Goal: Task Accomplishment & Management: Complete application form

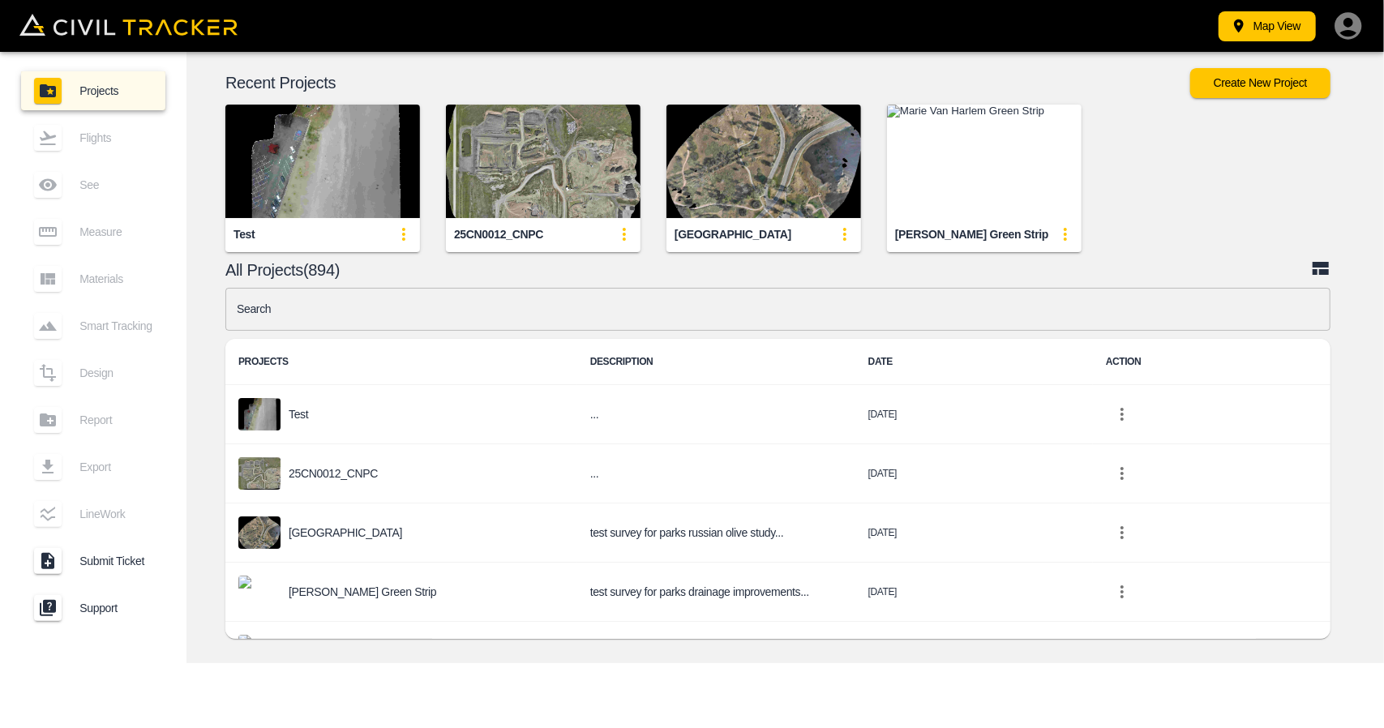
click at [509, 676] on div "Map View Projects Flights See Measure Materials Smart Tracking Design Report Ex…" at bounding box center [692, 364] width 1384 height 728
click at [324, 121] on img "button" at bounding box center [322, 161] width 195 height 113
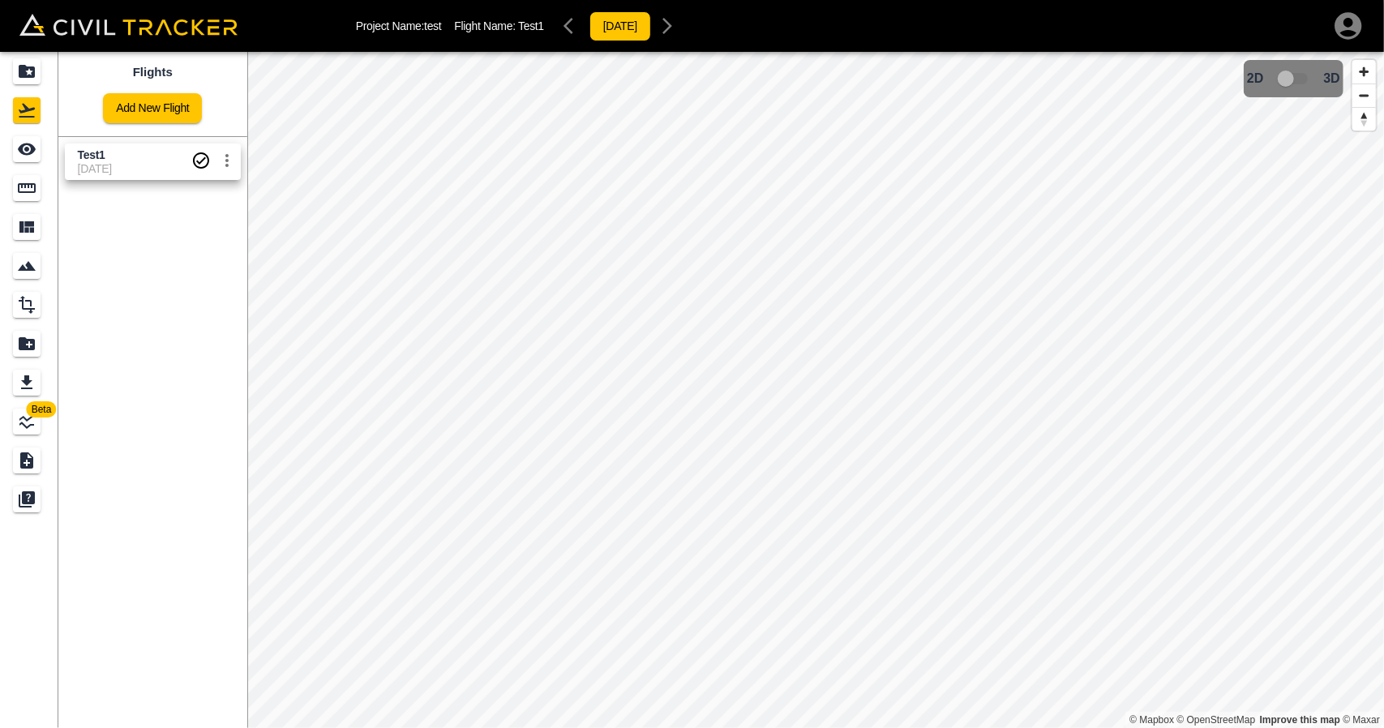
drag, startPoint x: 88, startPoint y: 168, endPoint x: 81, endPoint y: 160, distance: 10.4
click at [88, 167] on span "12-12-2023" at bounding box center [134, 168] width 113 height 13
click at [38, 148] on div "See" at bounding box center [27, 149] width 28 height 26
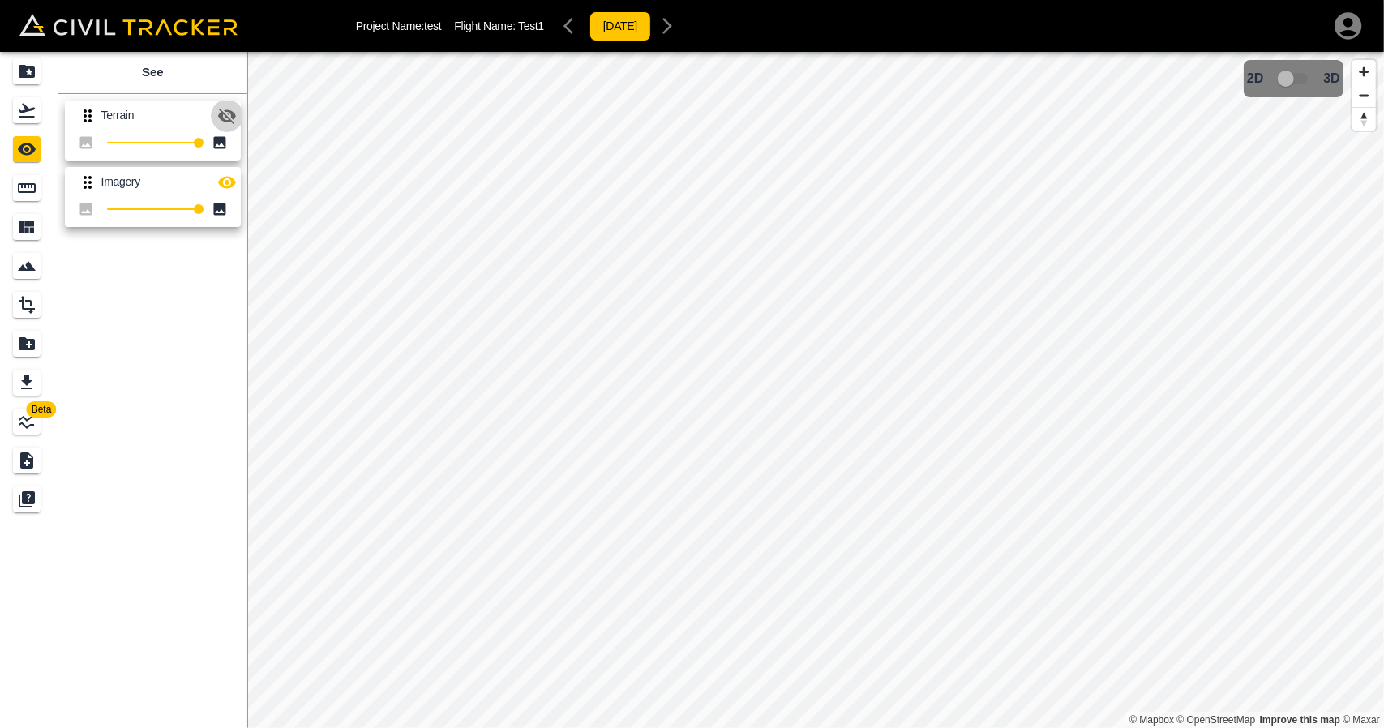
click at [237, 115] on button "button" at bounding box center [227, 116] width 32 height 32
click at [237, 182] on button "button" at bounding box center [227, 182] width 32 height 32
click at [228, 111] on icon "button" at bounding box center [226, 115] width 19 height 19
click at [40, 107] on div "Flights" at bounding box center [27, 110] width 28 height 26
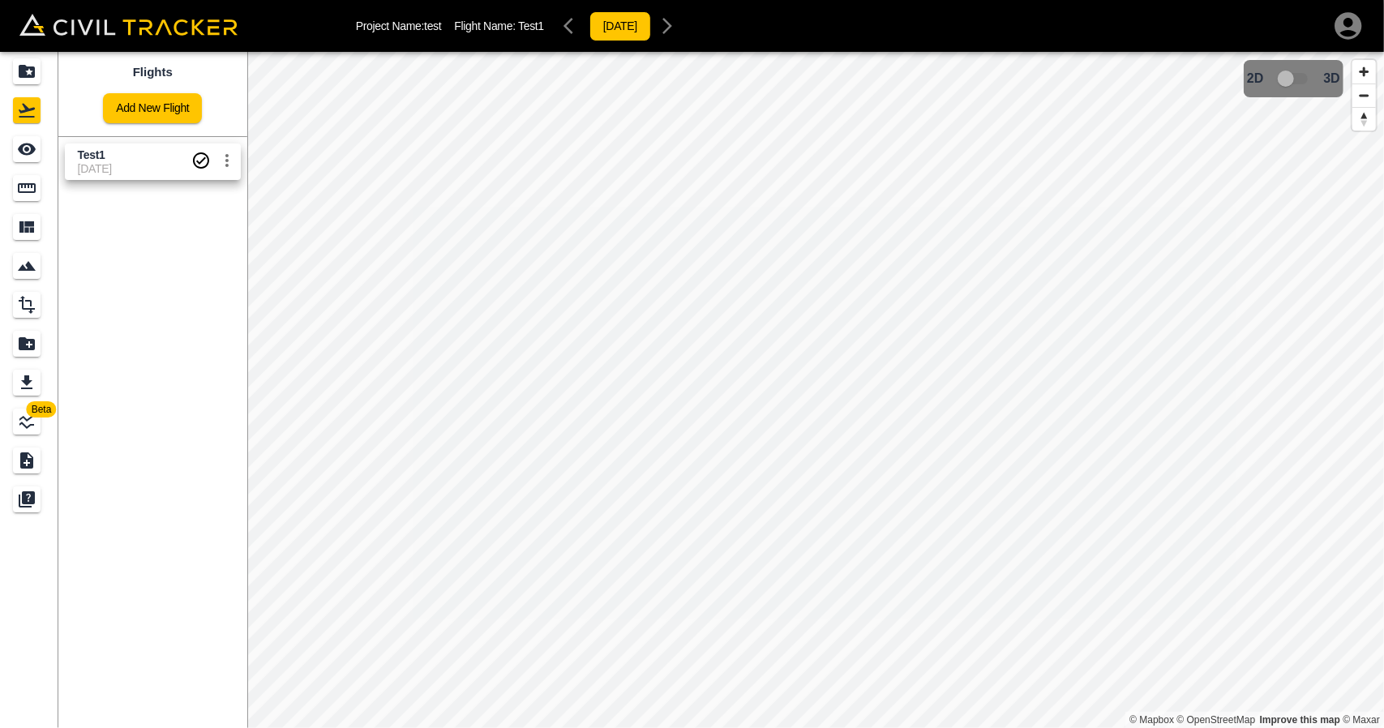
click at [40, 74] on div "Projects" at bounding box center [27, 71] width 28 height 26
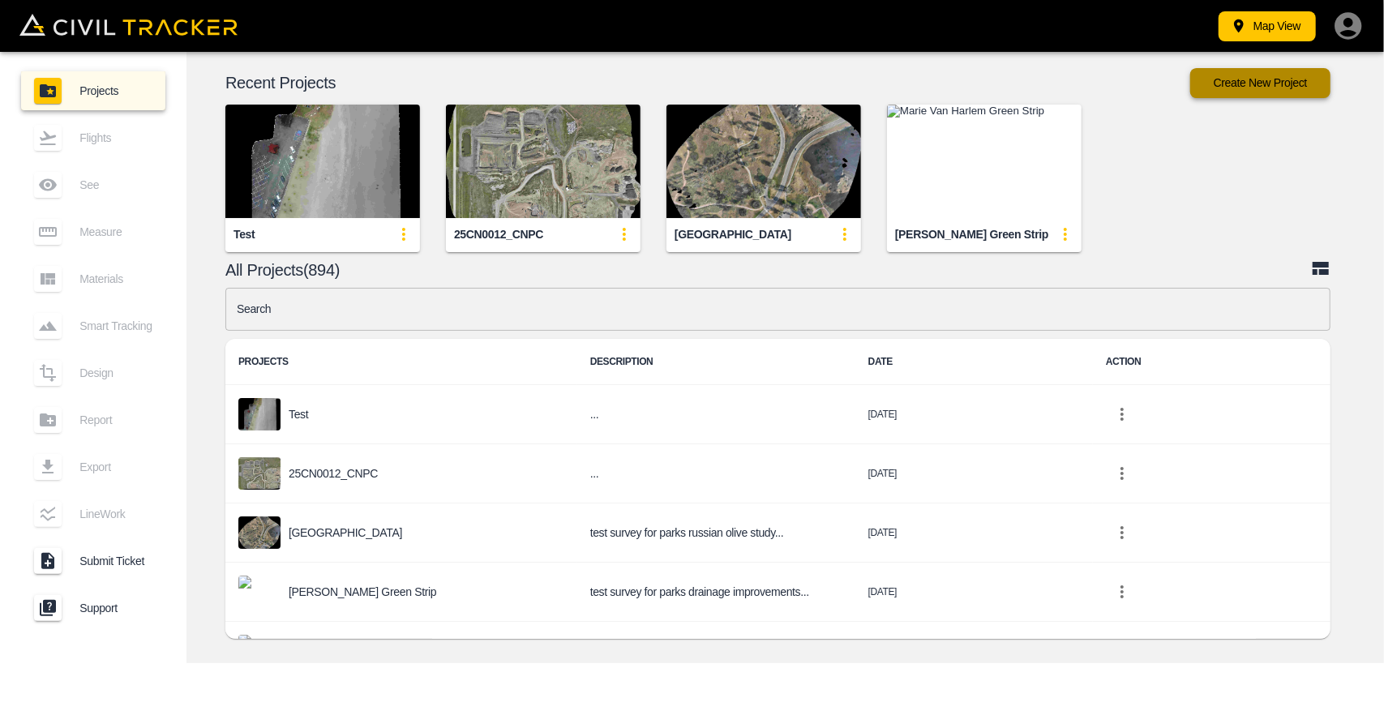
click at [1260, 75] on button "Create New Project" at bounding box center [1260, 83] width 140 height 30
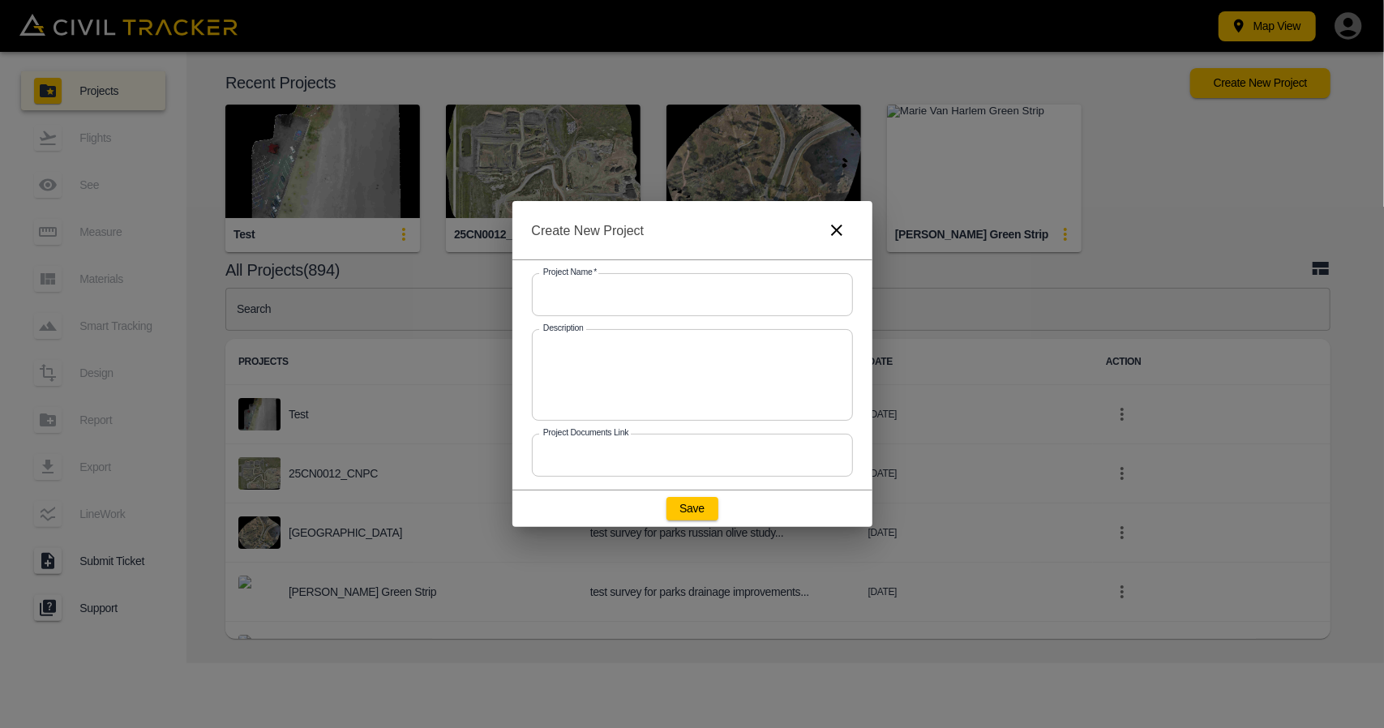
click at [683, 302] on input "text" at bounding box center [692, 294] width 321 height 43
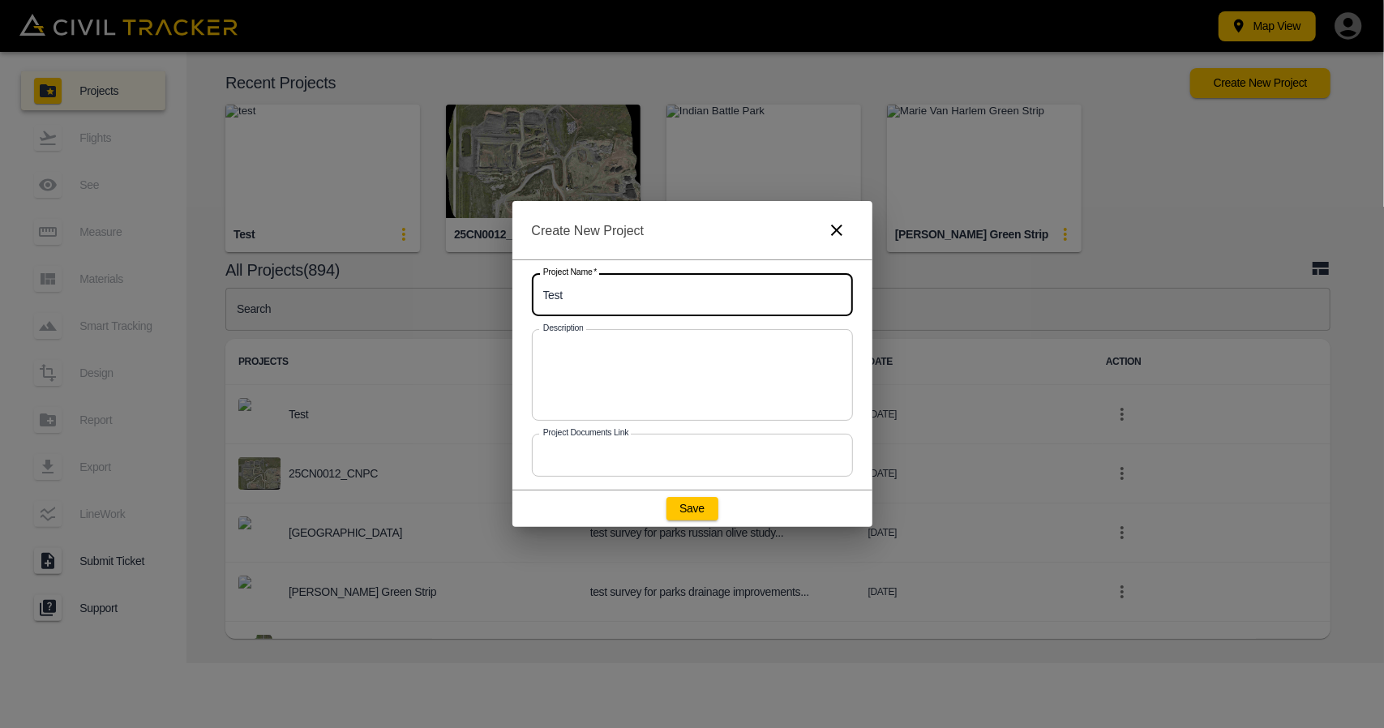
click at [683, 302] on input "Test" at bounding box center [692, 294] width 321 height 43
type input "Test_2"
click at [689, 500] on button "Save" at bounding box center [692, 508] width 52 height 23
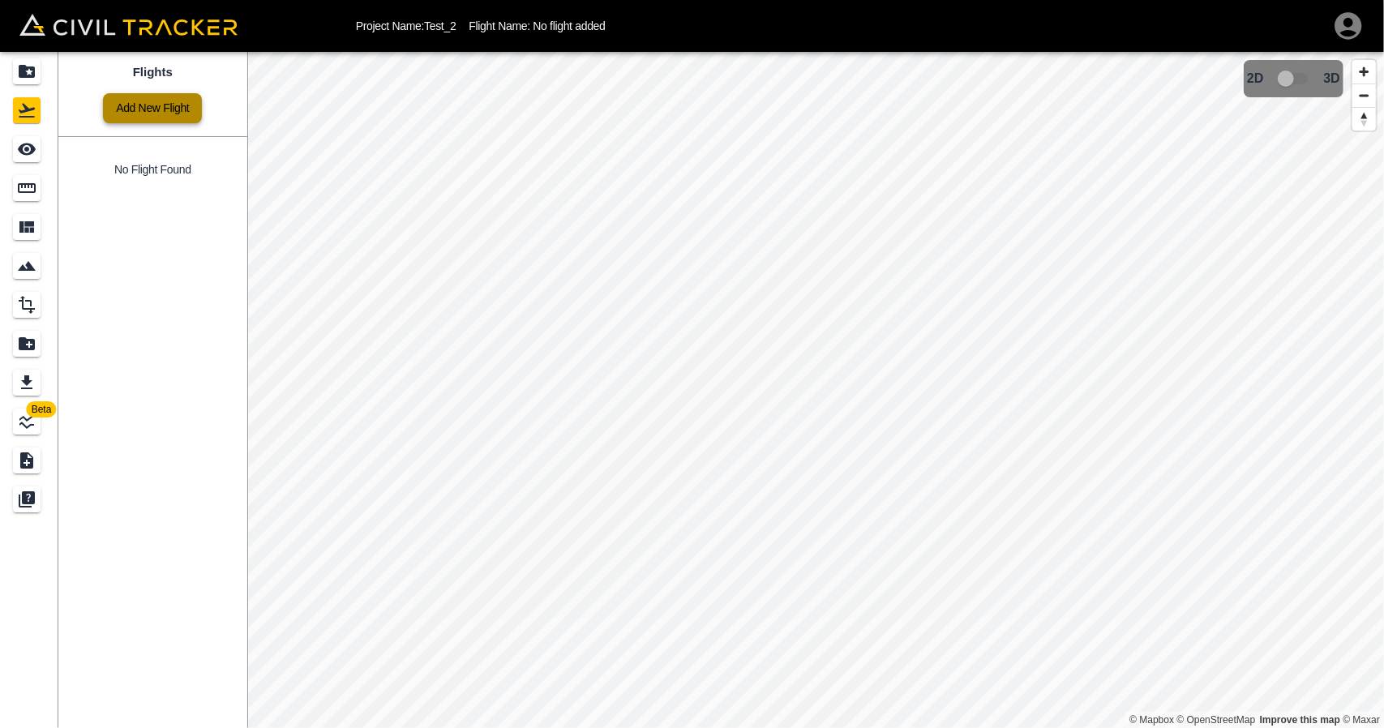
click at [167, 113] on link "Add New Flight" at bounding box center [152, 108] width 99 height 30
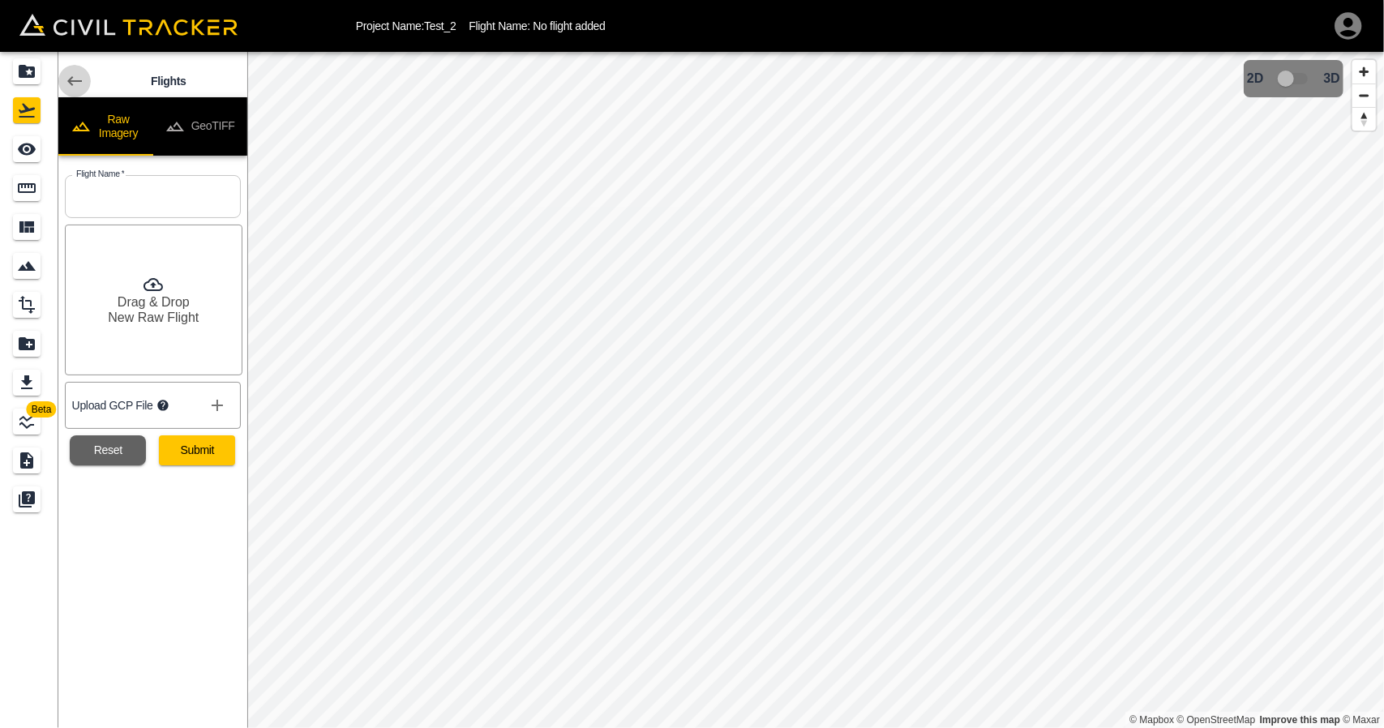
click at [62, 83] on link at bounding box center [74, 81] width 32 height 32
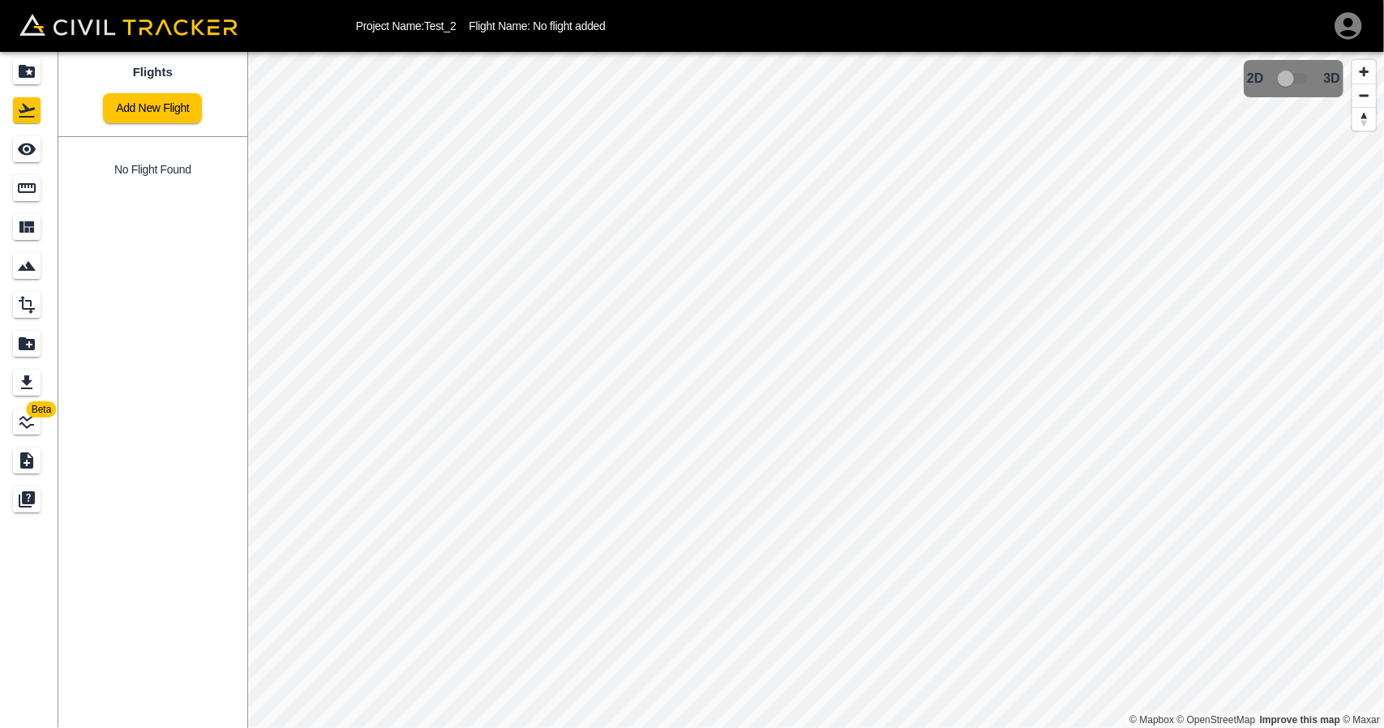
drag, startPoint x: 16, startPoint y: 69, endPoint x: 109, endPoint y: 4, distance: 112.9
click at [17, 69] on icon "Projects" at bounding box center [26, 71] width 19 height 19
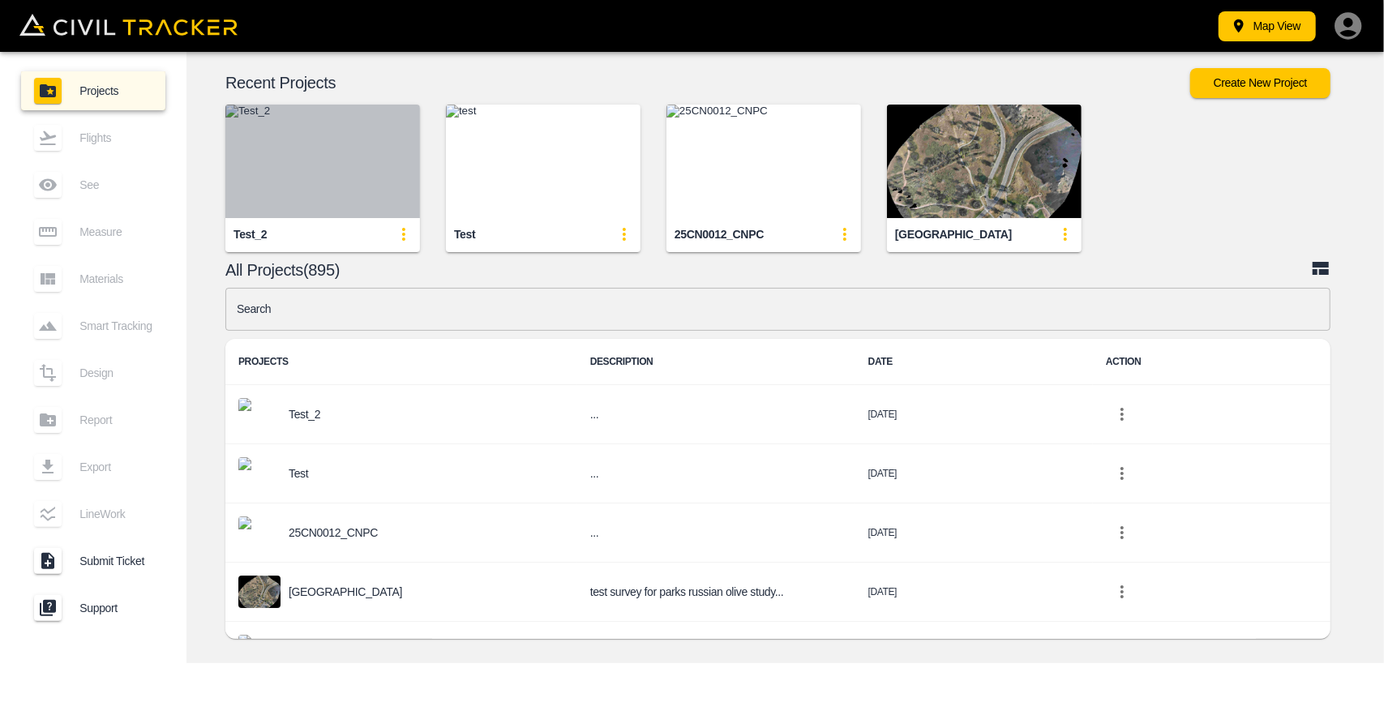
click at [337, 157] on img "button" at bounding box center [322, 161] width 195 height 113
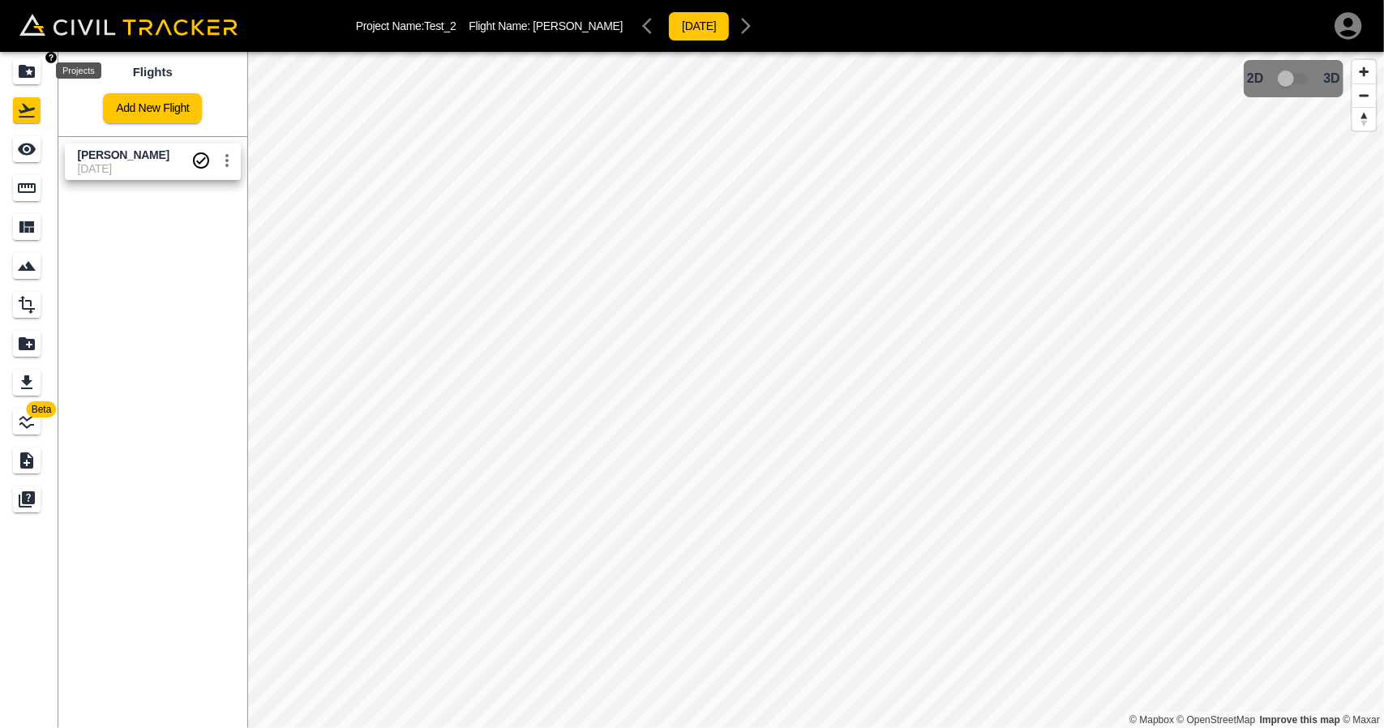
click at [34, 71] on icon "Projects" at bounding box center [27, 71] width 16 height 13
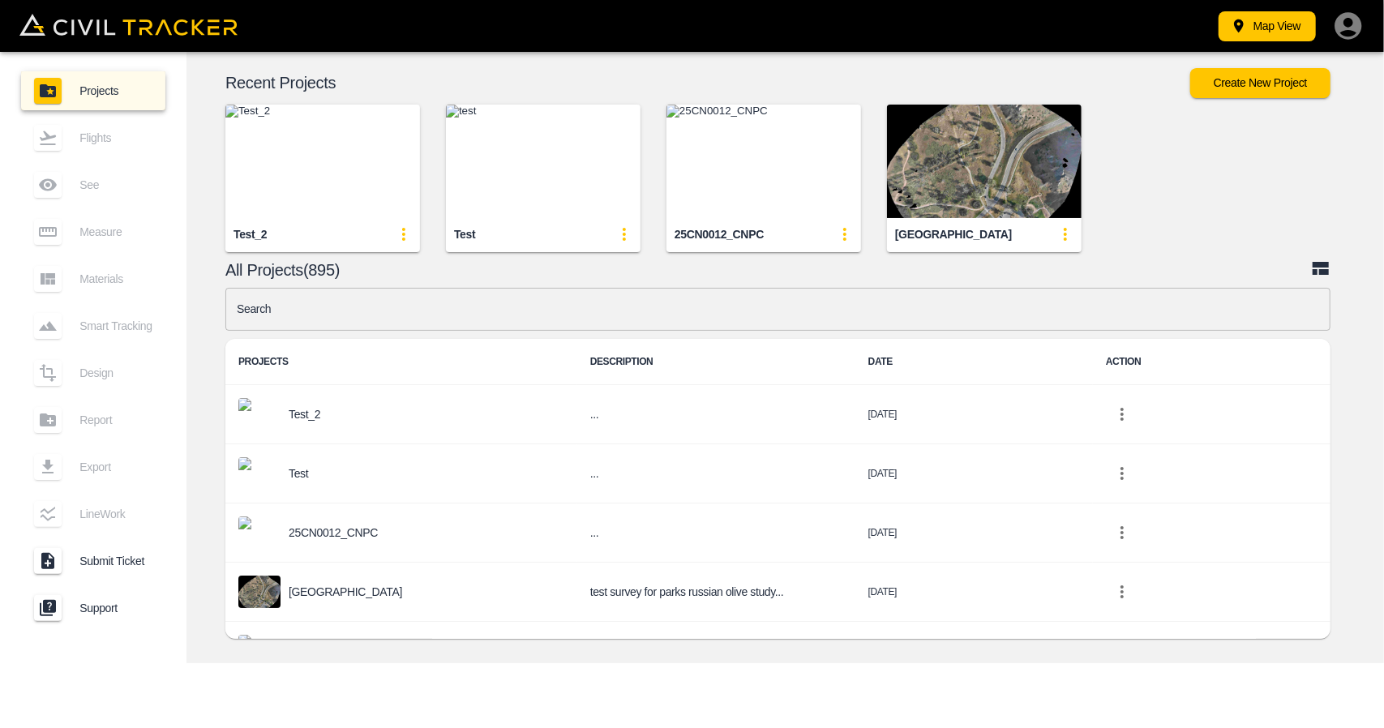
click at [513, 164] on img "button" at bounding box center [543, 161] width 195 height 113
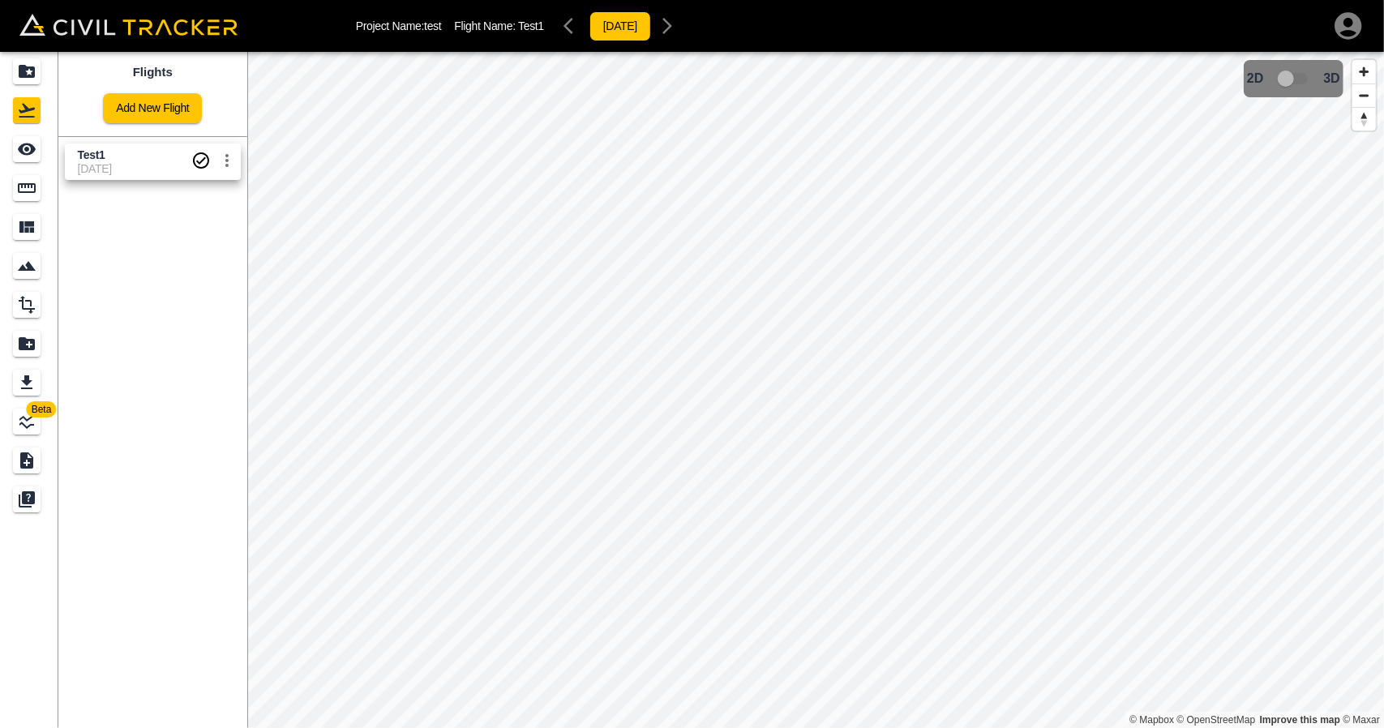
click at [201, 249] on div "Flights Add New Flight Test1 12-12-2023" at bounding box center [152, 390] width 189 height 676
click at [36, 78] on div "Projects" at bounding box center [27, 71] width 28 height 26
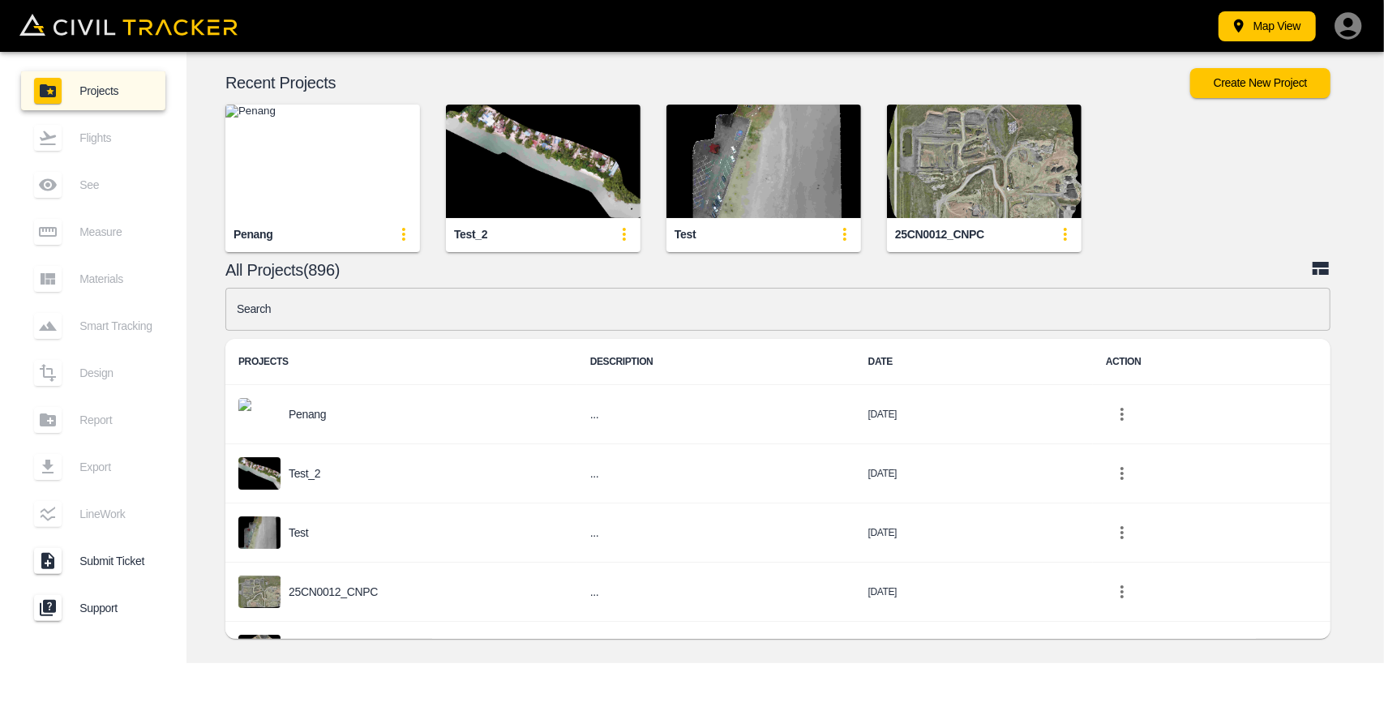
click at [307, 156] on img "button" at bounding box center [322, 161] width 195 height 113
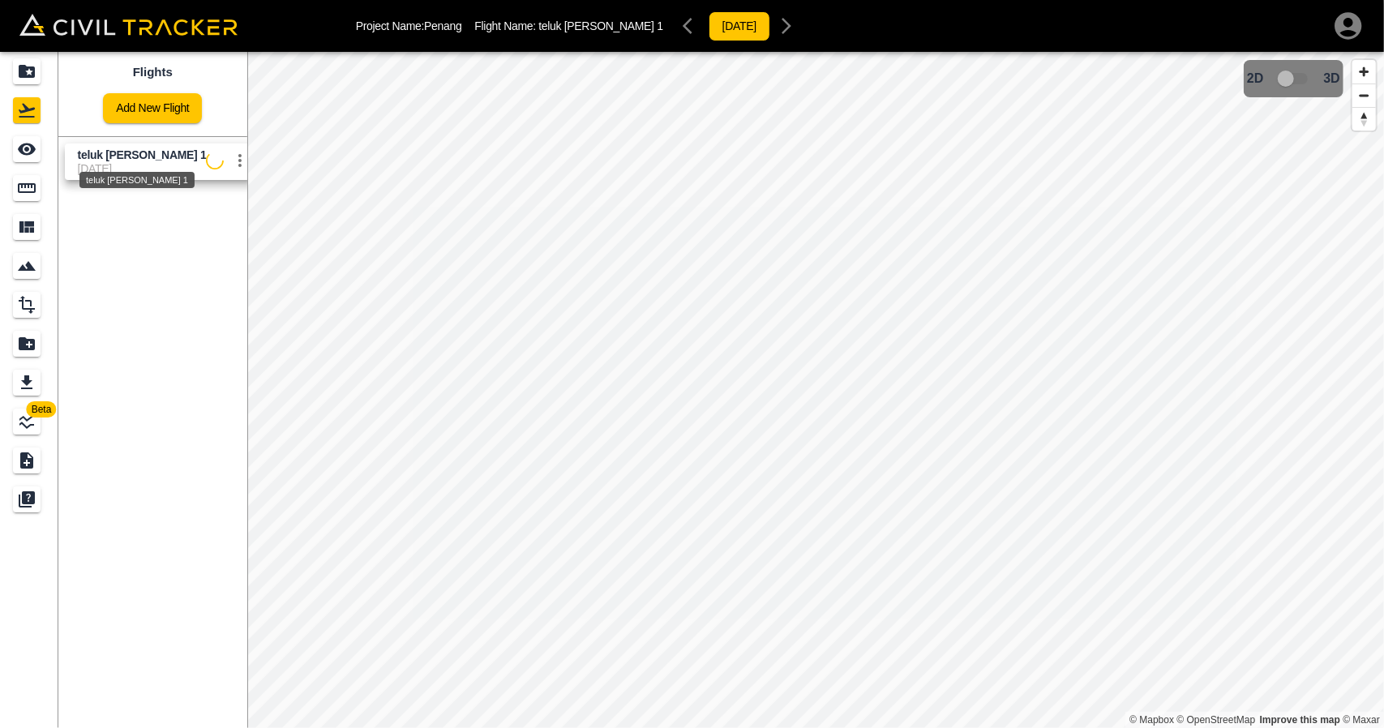
click at [107, 159] on span "teluk kumbar 1" at bounding box center [142, 154] width 129 height 13
click at [42, 63] on div "Projects" at bounding box center [29, 71] width 32 height 26
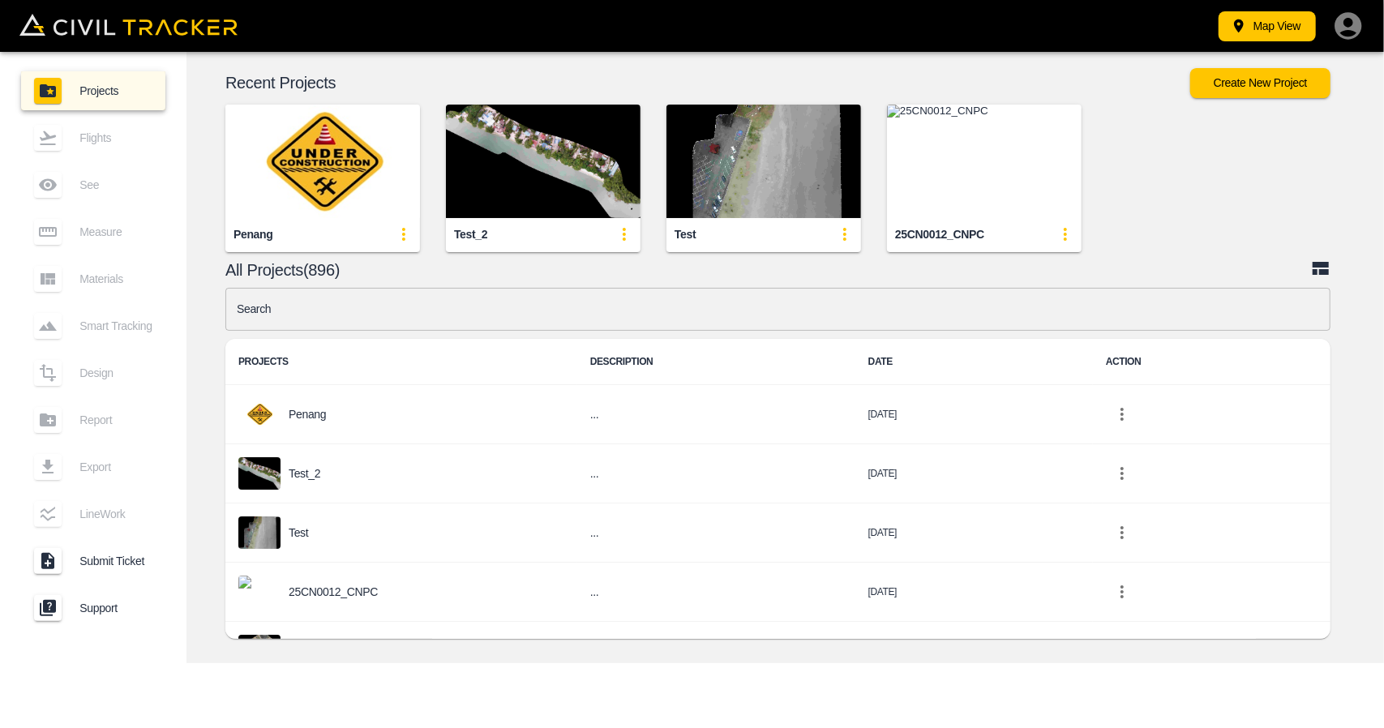
click at [315, 194] on img "button" at bounding box center [322, 161] width 195 height 113
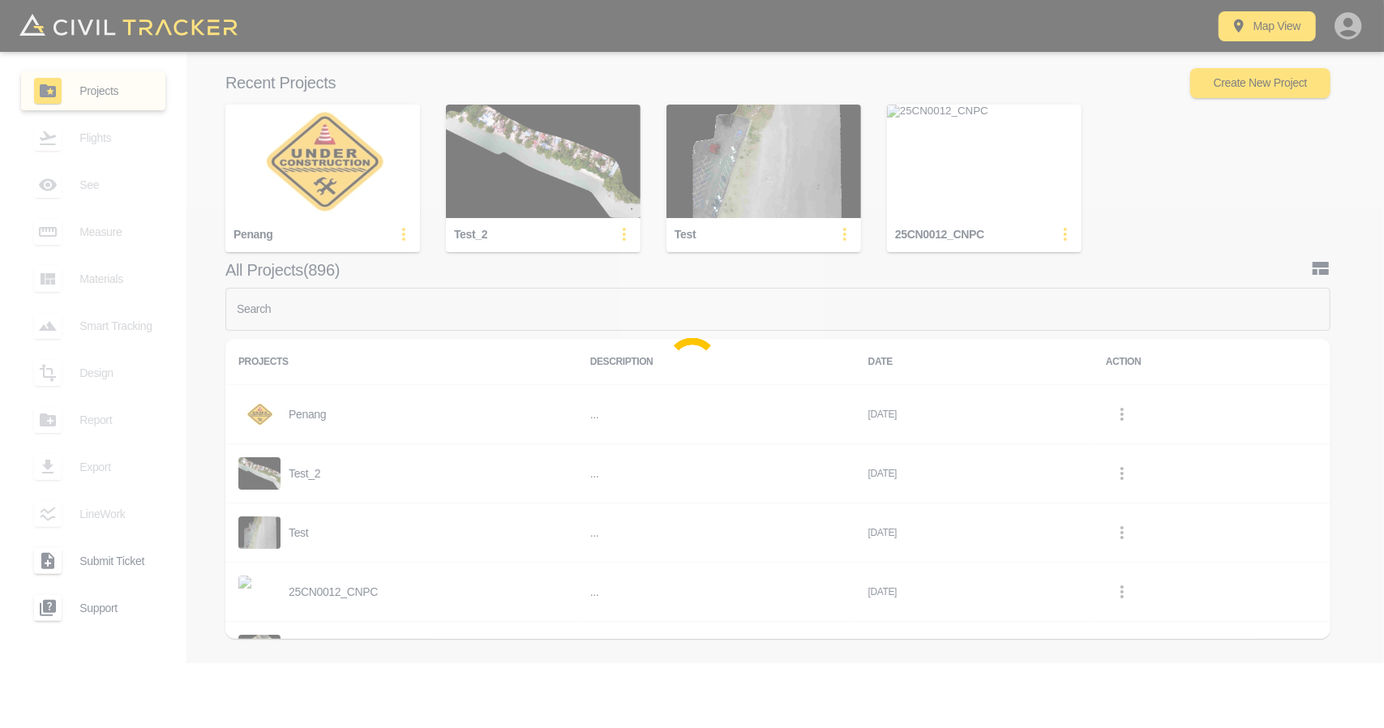
click at [509, 143] on div at bounding box center [692, 364] width 1384 height 728
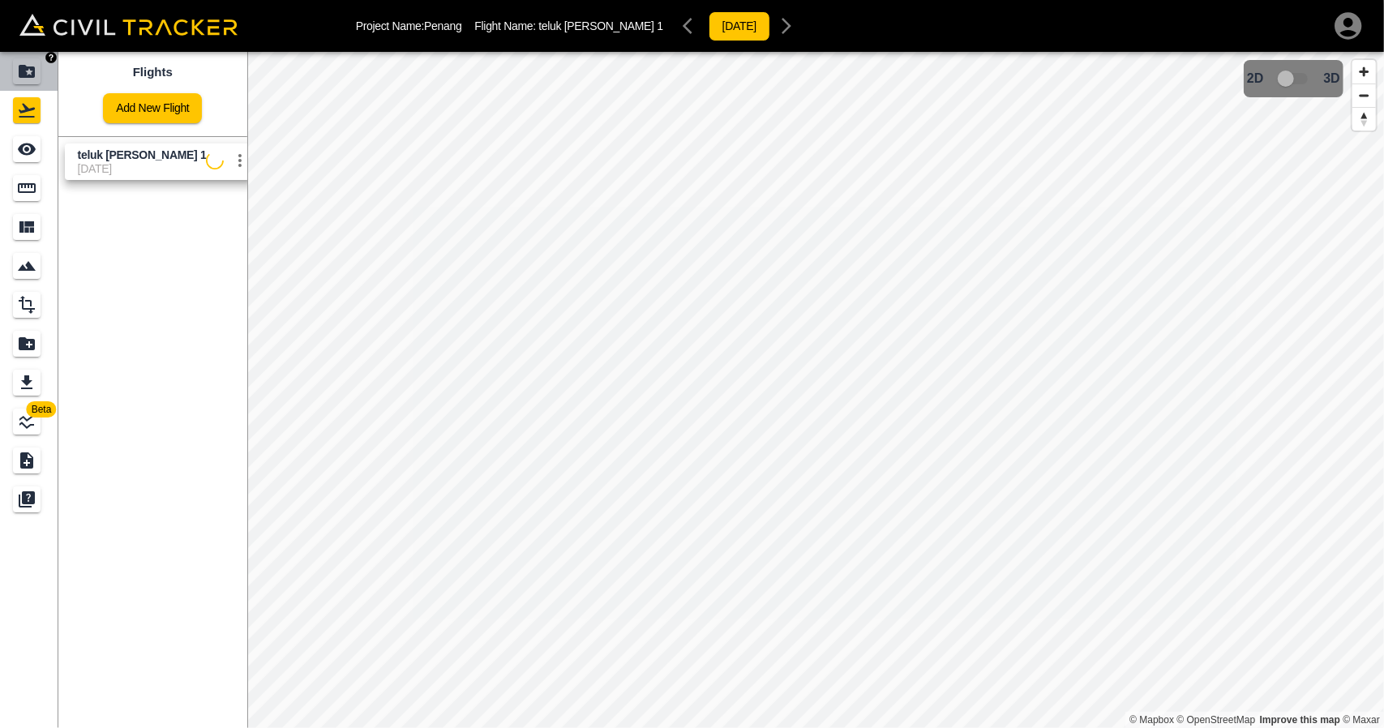
click at [34, 74] on icon "Projects" at bounding box center [27, 71] width 16 height 13
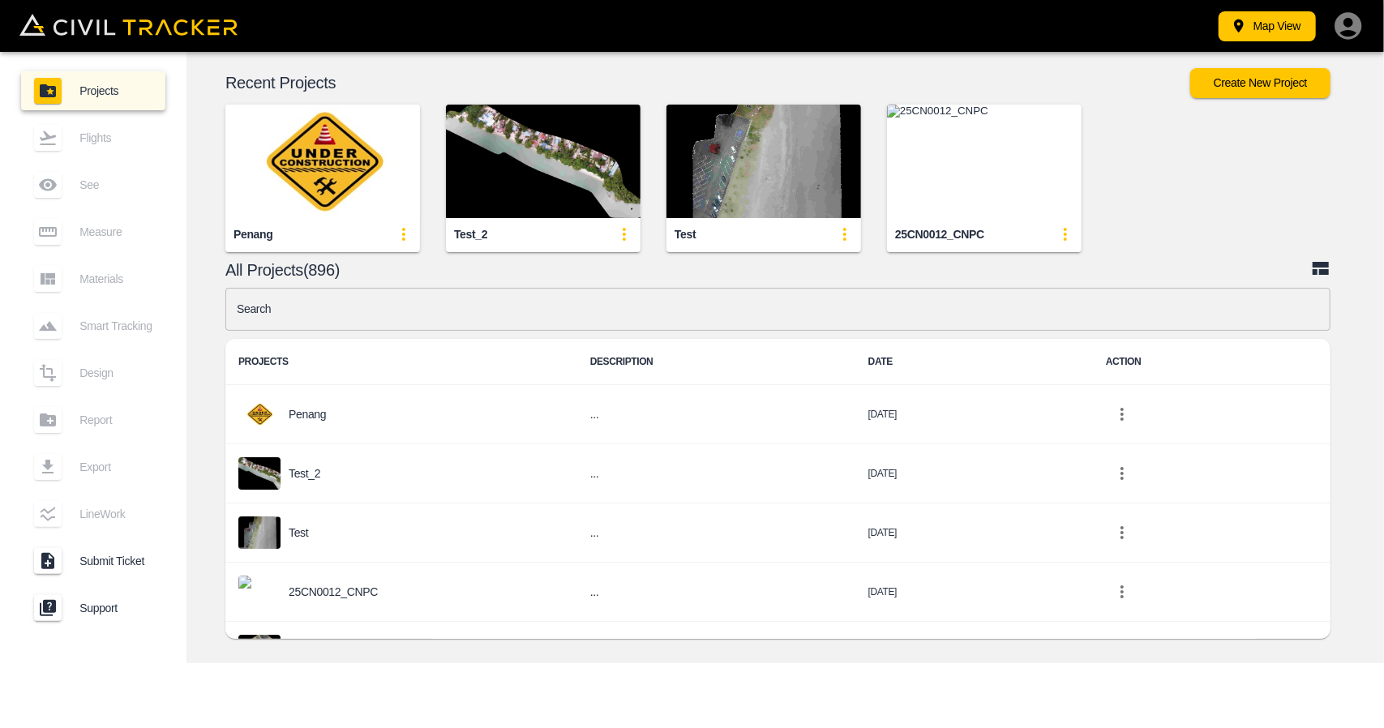
click at [402, 236] on icon "update-card-details" at bounding box center [403, 234] width 19 height 19
click at [383, 297] on div at bounding box center [362, 296] width 45 height 32
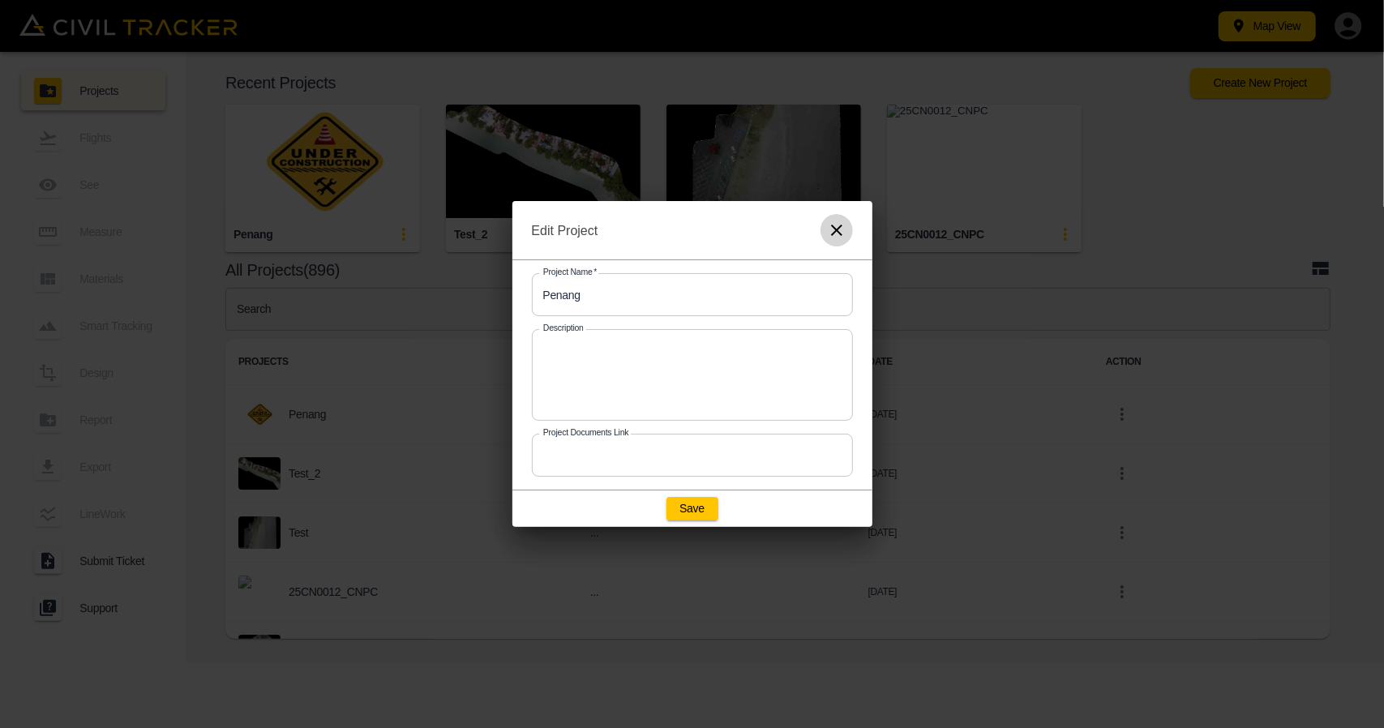
drag, startPoint x: 842, startPoint y: 233, endPoint x: 820, endPoint y: 231, distance: 22.8
click at [842, 233] on icon "button" at bounding box center [836, 229] width 19 height 19
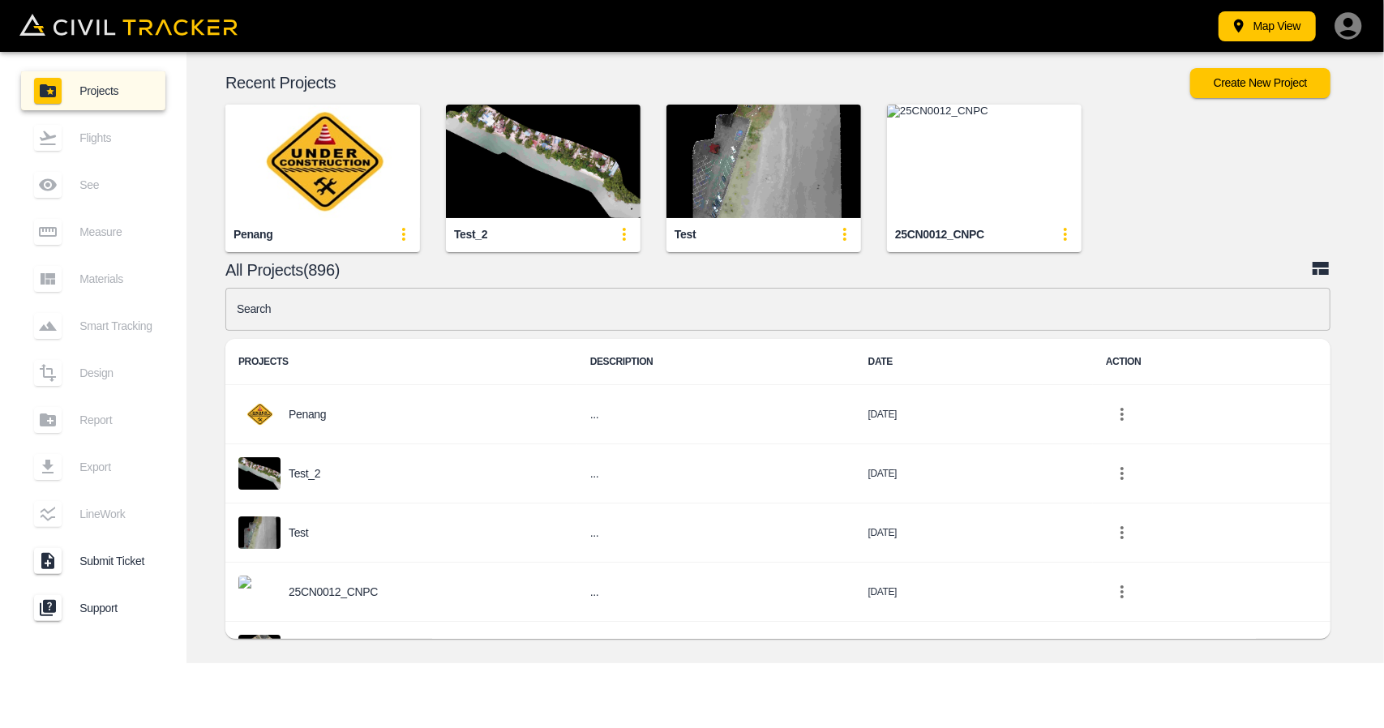
click at [629, 237] on icon "update-card-details" at bounding box center [623, 234] width 19 height 19
click at [598, 293] on div at bounding box center [583, 296] width 45 height 32
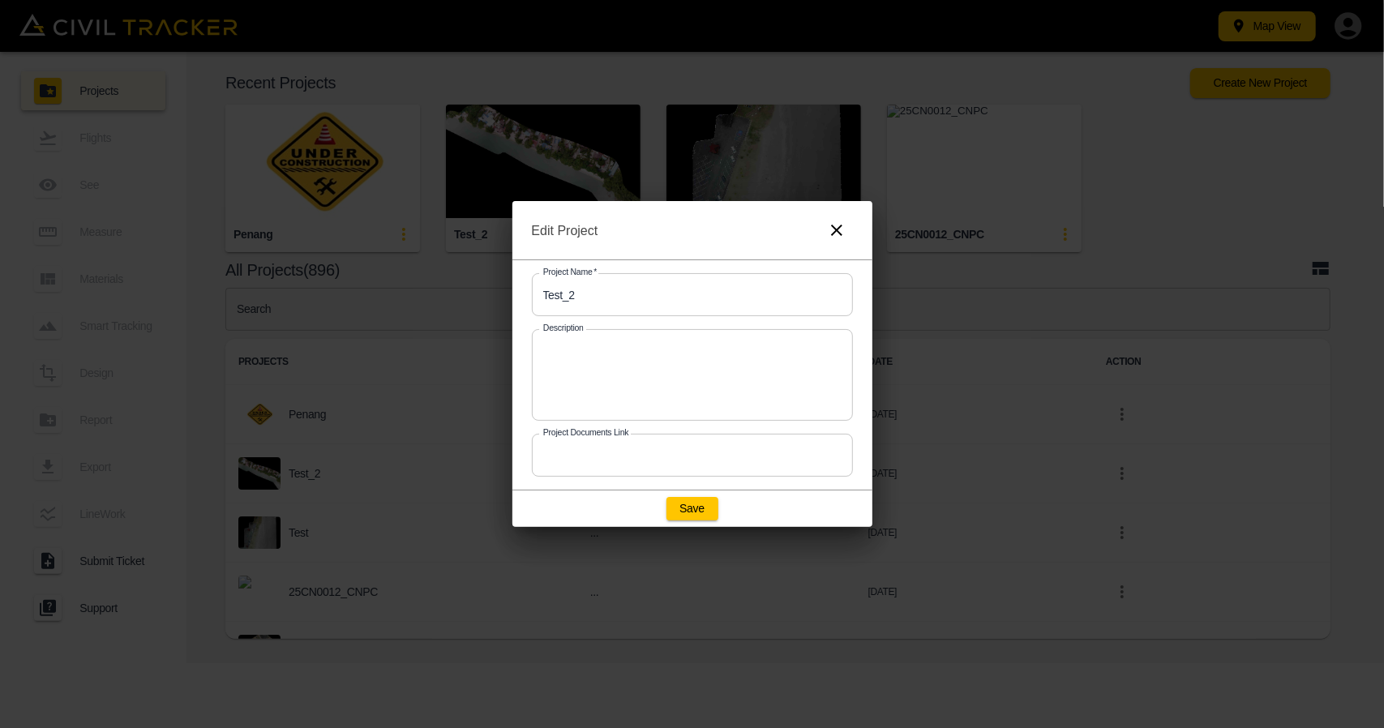
click at [647, 302] on input "Test_2" at bounding box center [692, 294] width 321 height 43
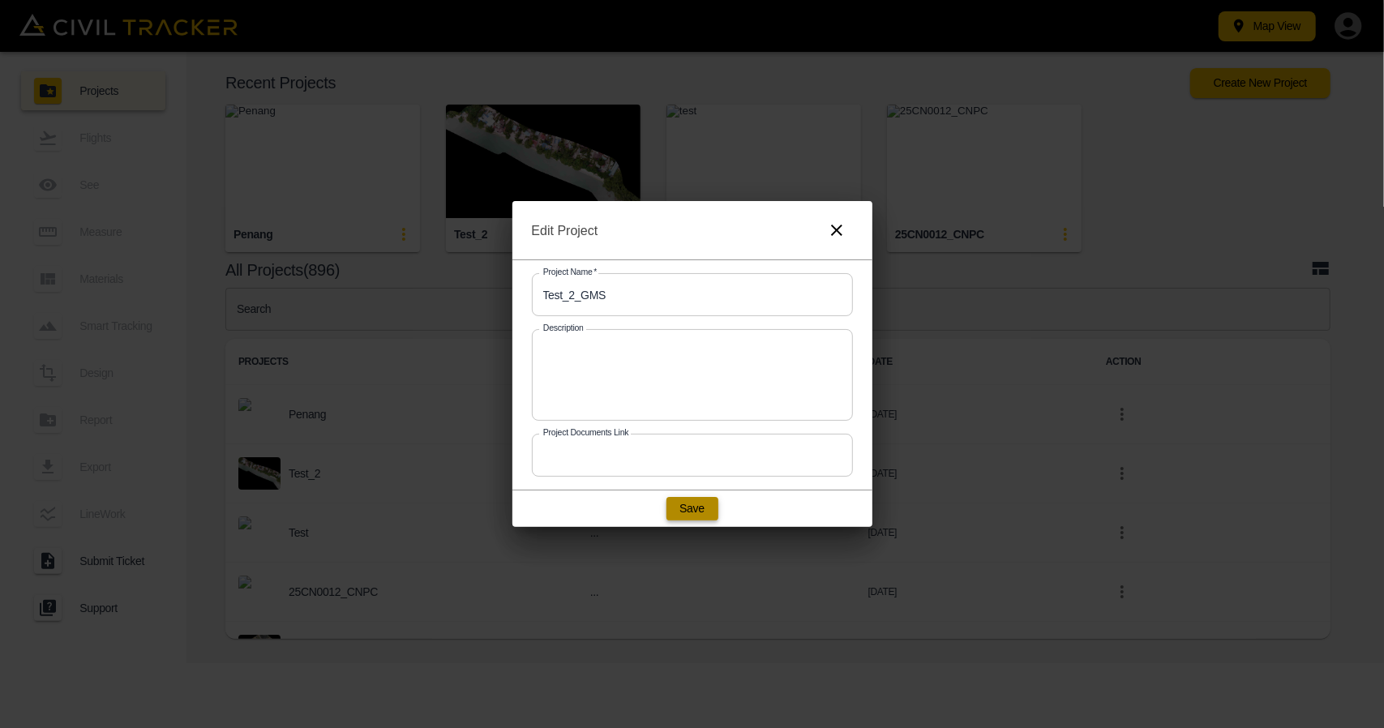
click at [683, 508] on button "Save" at bounding box center [692, 508] width 52 height 23
type input "Test_2"
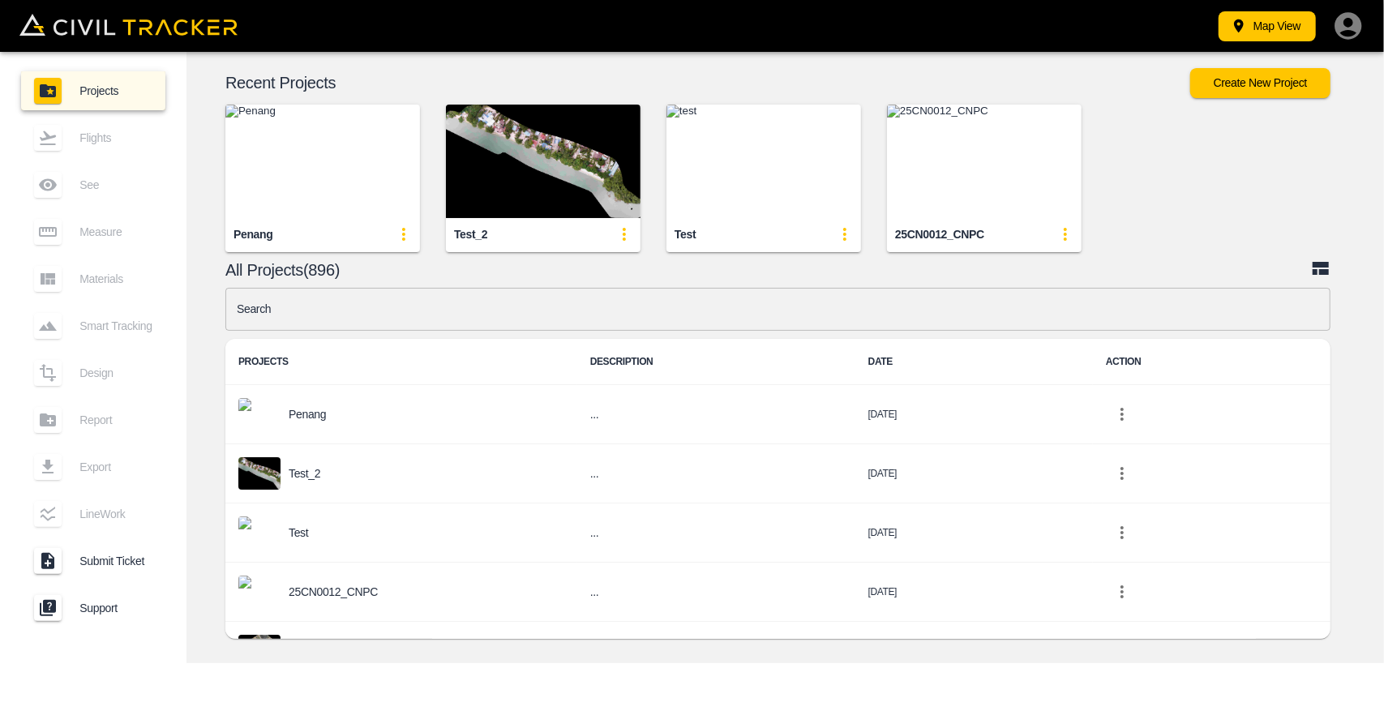
click at [462, 255] on div "Recent Projects Create New Project Penang Test_2 test 25CN0012_CNPC All Project…" at bounding box center [784, 357] width 1197 height 611
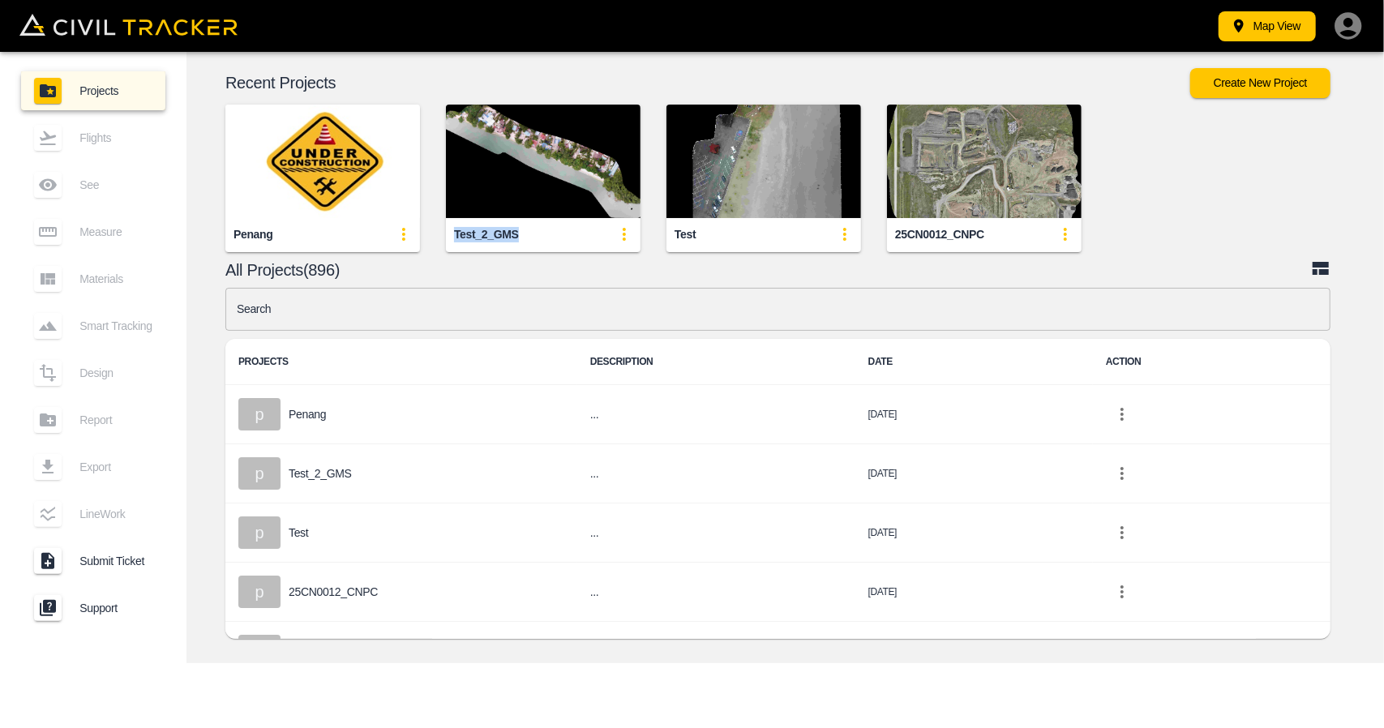
drag, startPoint x: 494, startPoint y: 228, endPoint x: 529, endPoint y: 229, distance: 34.9
click at [529, 229] on div "Test_2_GMS" at bounding box center [543, 234] width 195 height 32
copy div "Test_2_GMS"
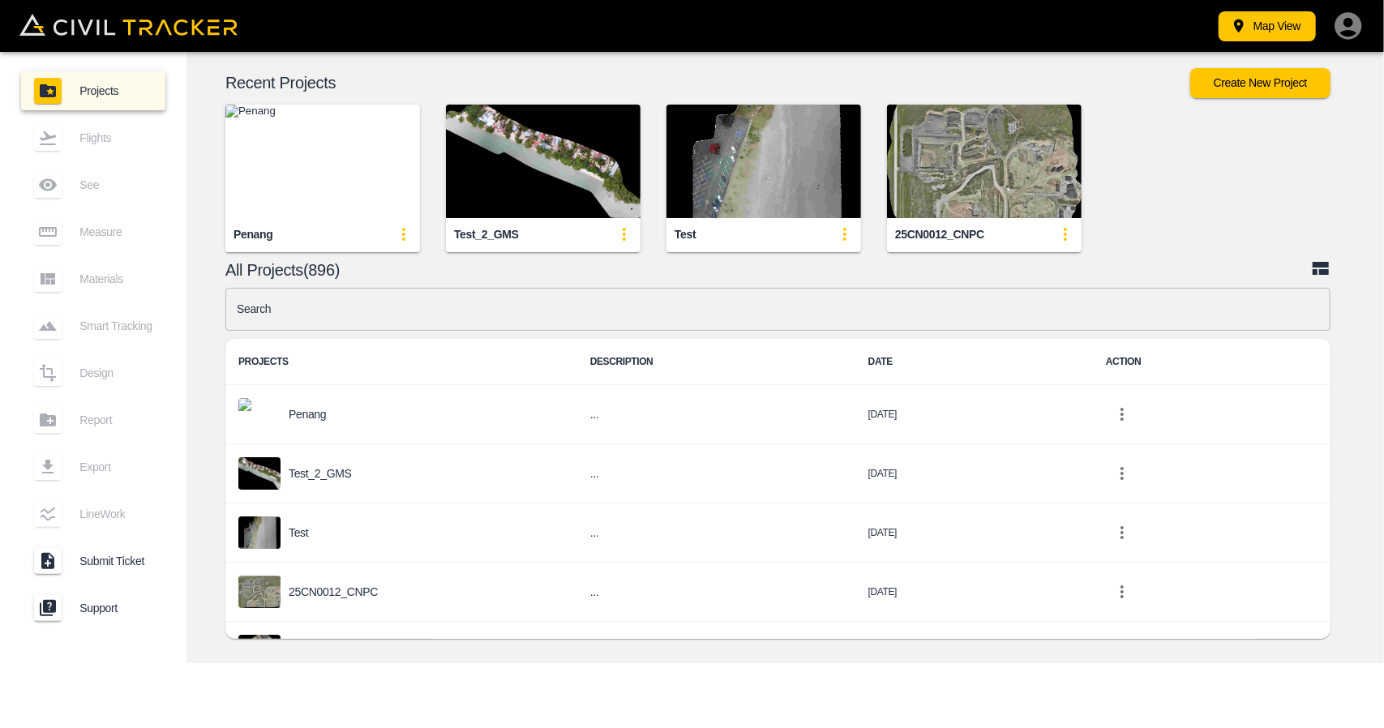
click at [546, 156] on img "button" at bounding box center [543, 161] width 195 height 113
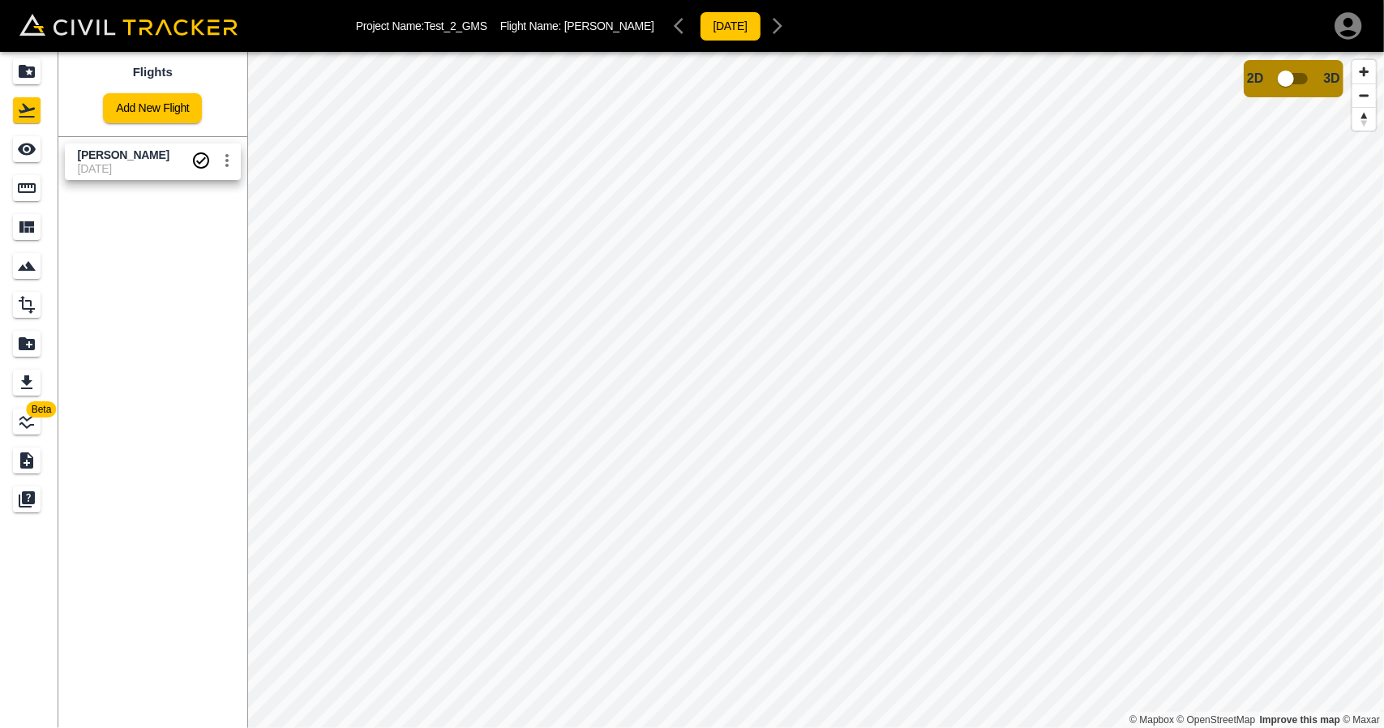
click at [1289, 77] on input "checkbox" at bounding box center [1285, 78] width 92 height 31
click at [1328, 69] on input "checkbox" at bounding box center [1334, 73] width 92 height 31
click at [31, 79] on icon "Projects" at bounding box center [26, 71] width 19 height 19
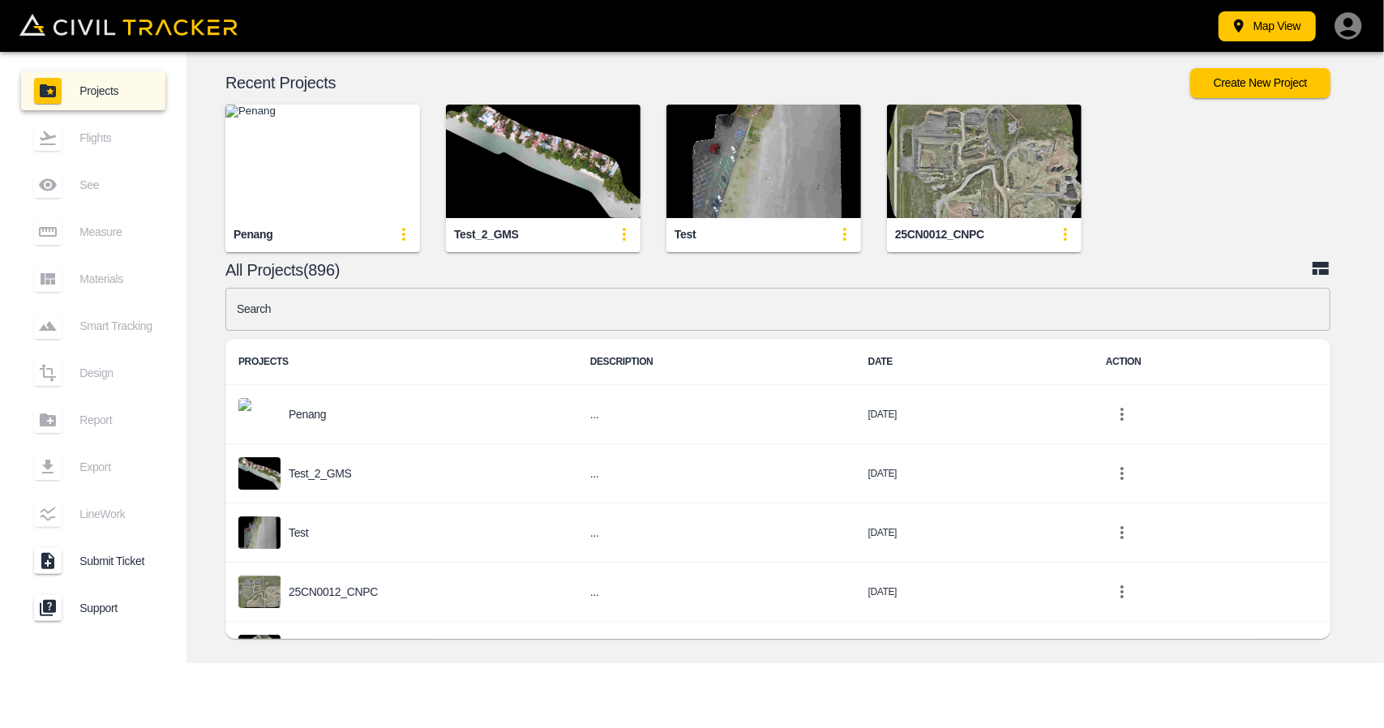
click at [723, 149] on img "button" at bounding box center [763, 161] width 195 height 113
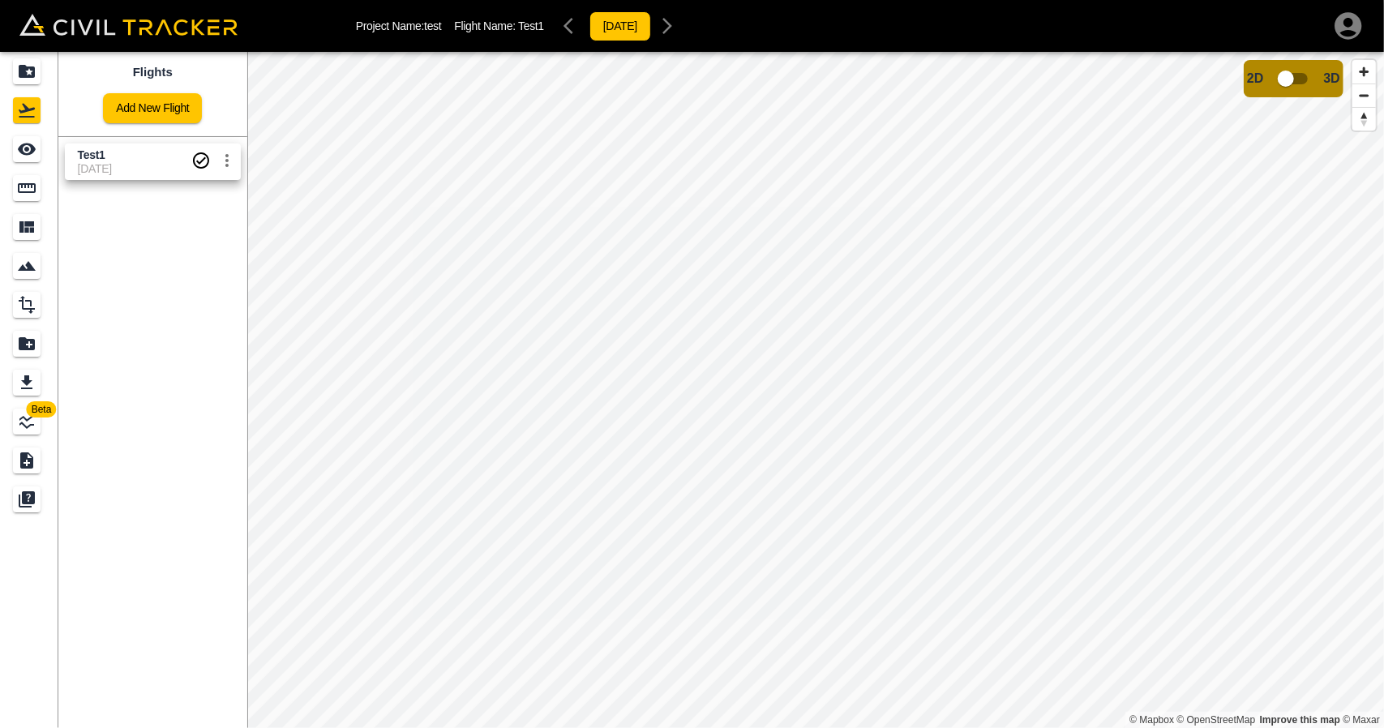
click at [37, 77] on div "Projects" at bounding box center [27, 71] width 28 height 26
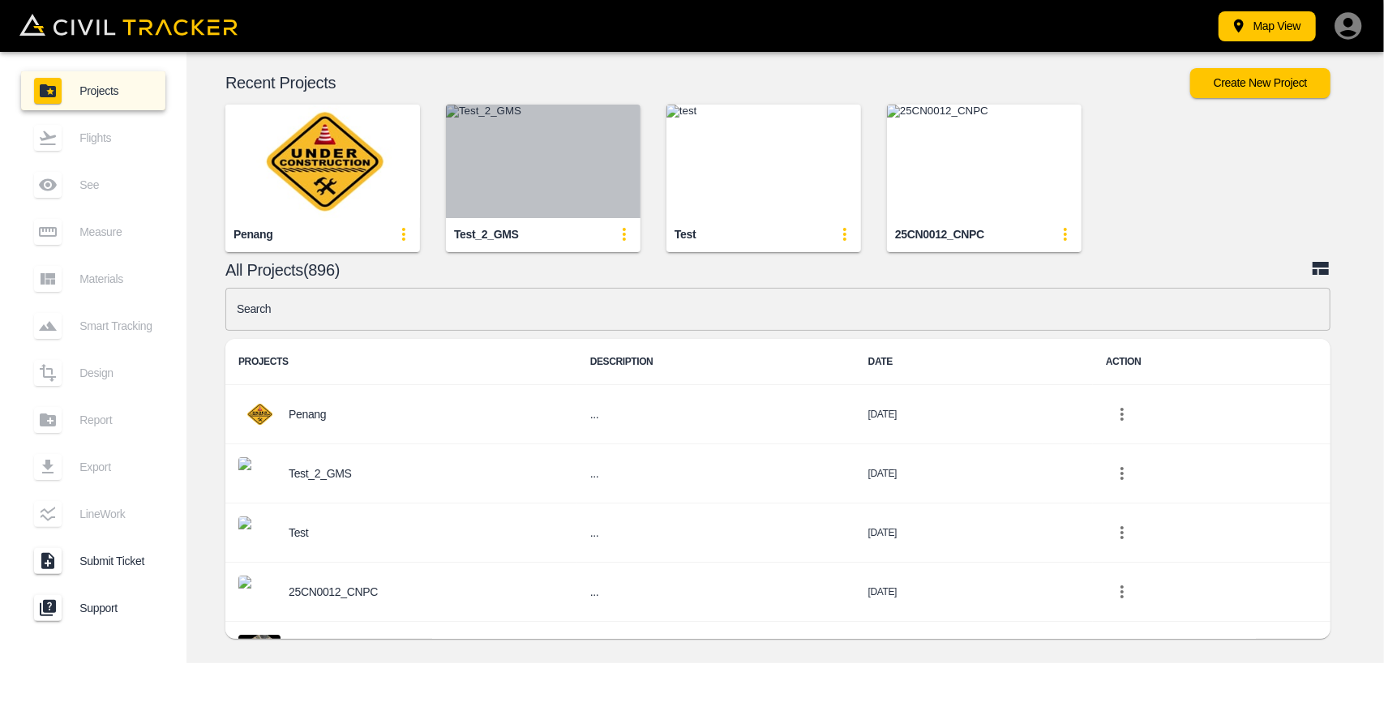
click at [506, 176] on img "button" at bounding box center [543, 161] width 195 height 113
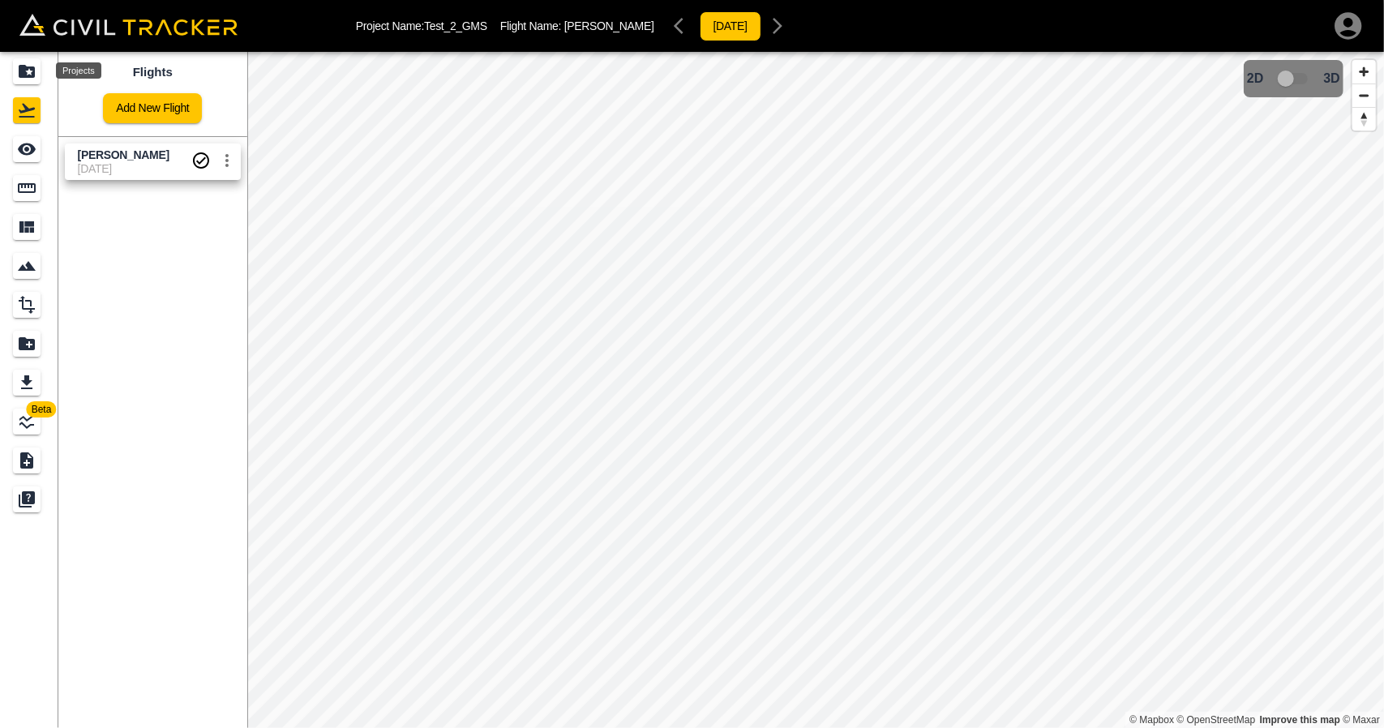
click at [29, 79] on icon "Projects" at bounding box center [26, 71] width 19 height 19
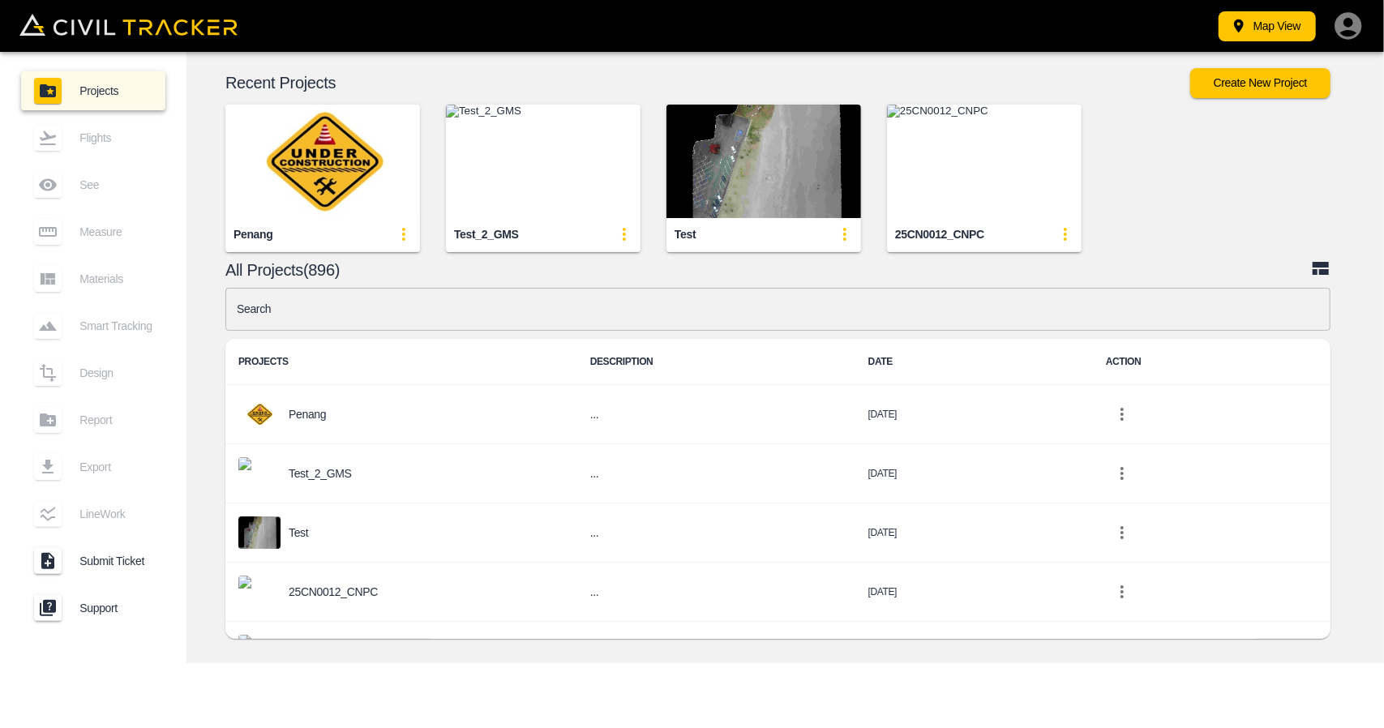
click at [746, 156] on img "button" at bounding box center [763, 161] width 195 height 113
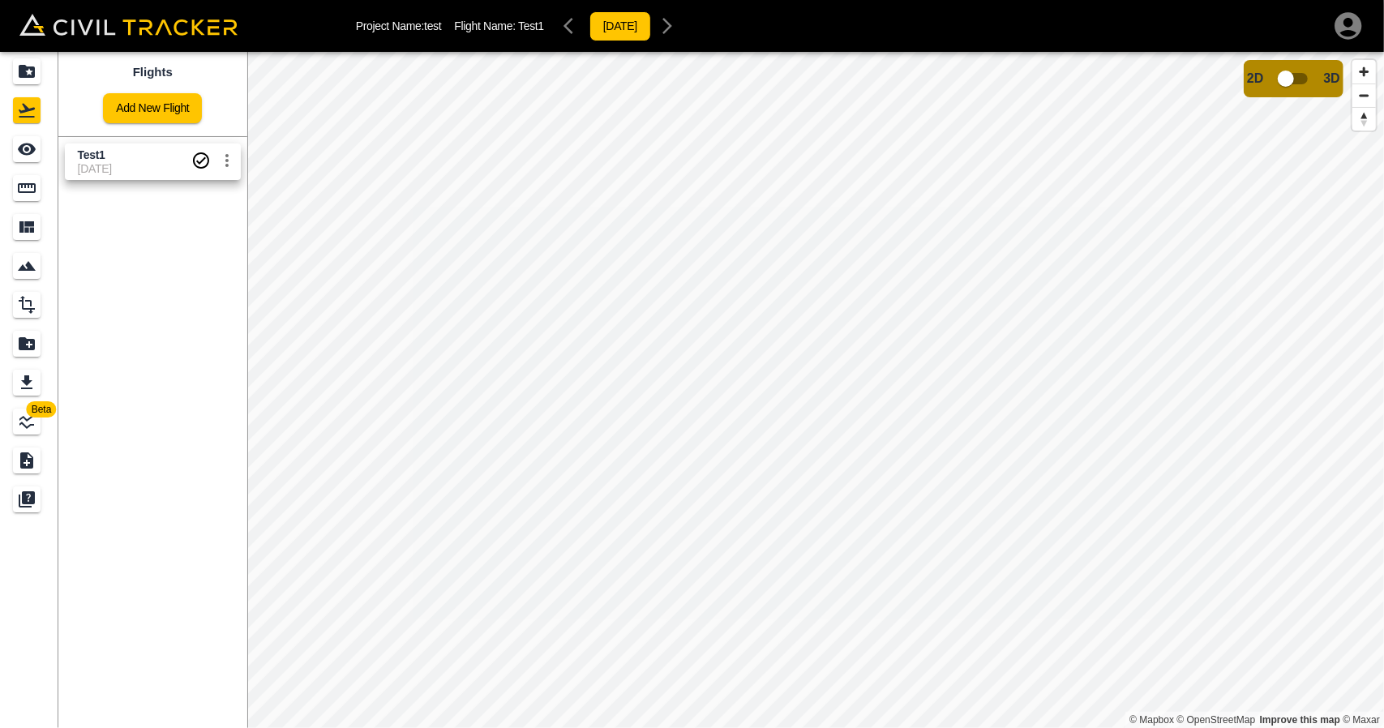
click at [1300, 74] on input "checkbox" at bounding box center [1285, 78] width 92 height 31
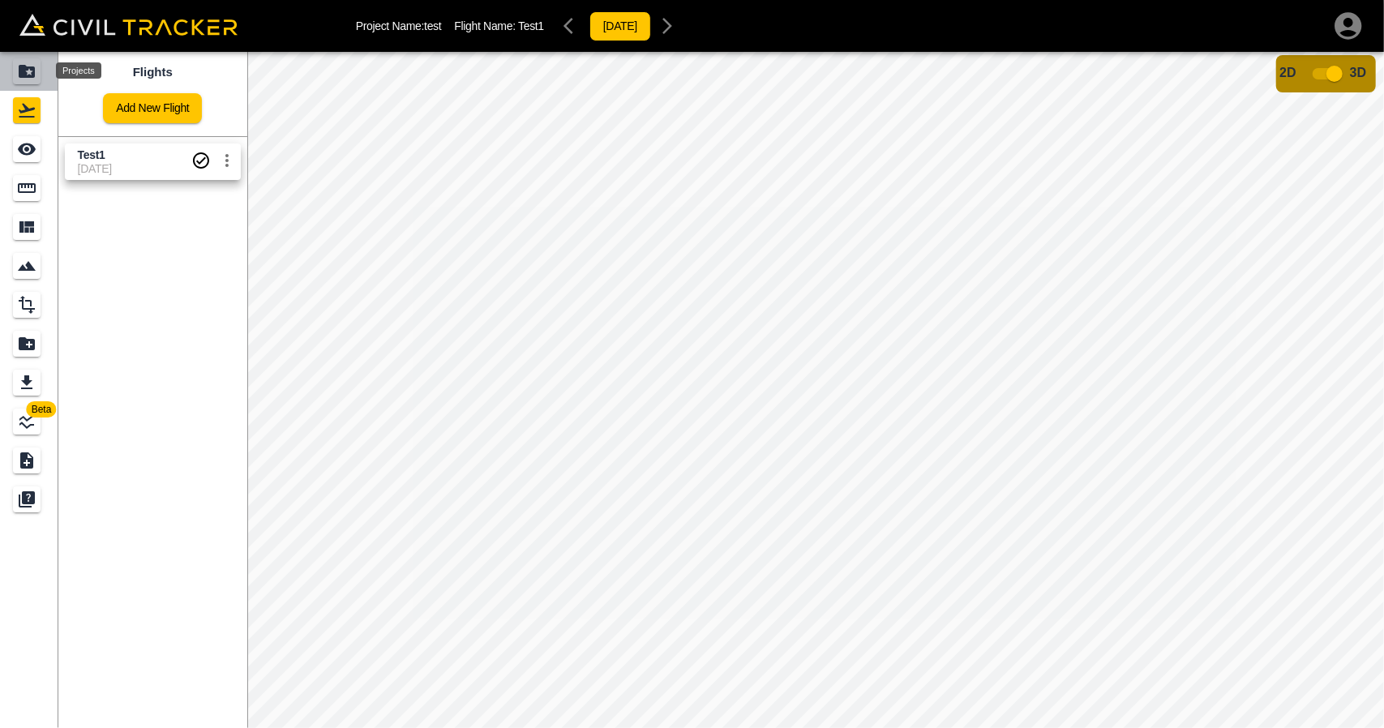
click at [25, 70] on icon "Projects" at bounding box center [27, 71] width 16 height 13
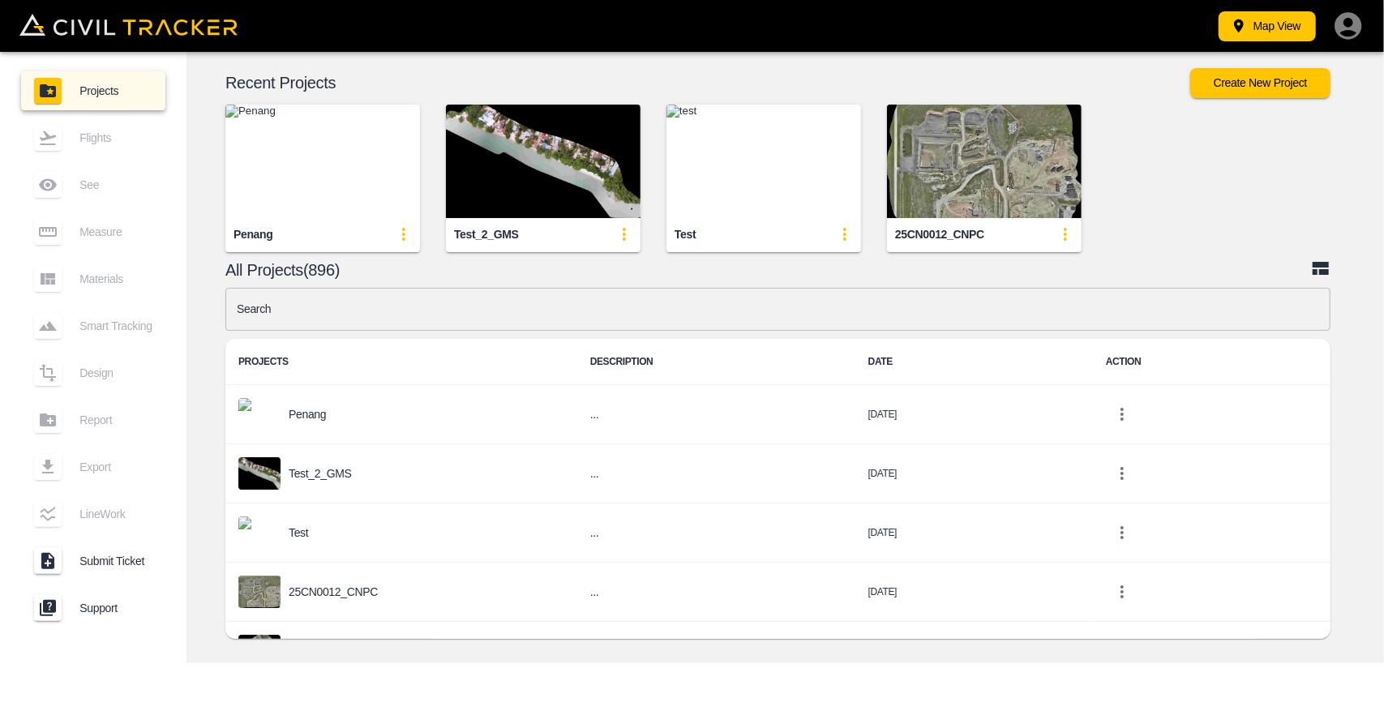
click at [575, 177] on img "button" at bounding box center [543, 161] width 195 height 113
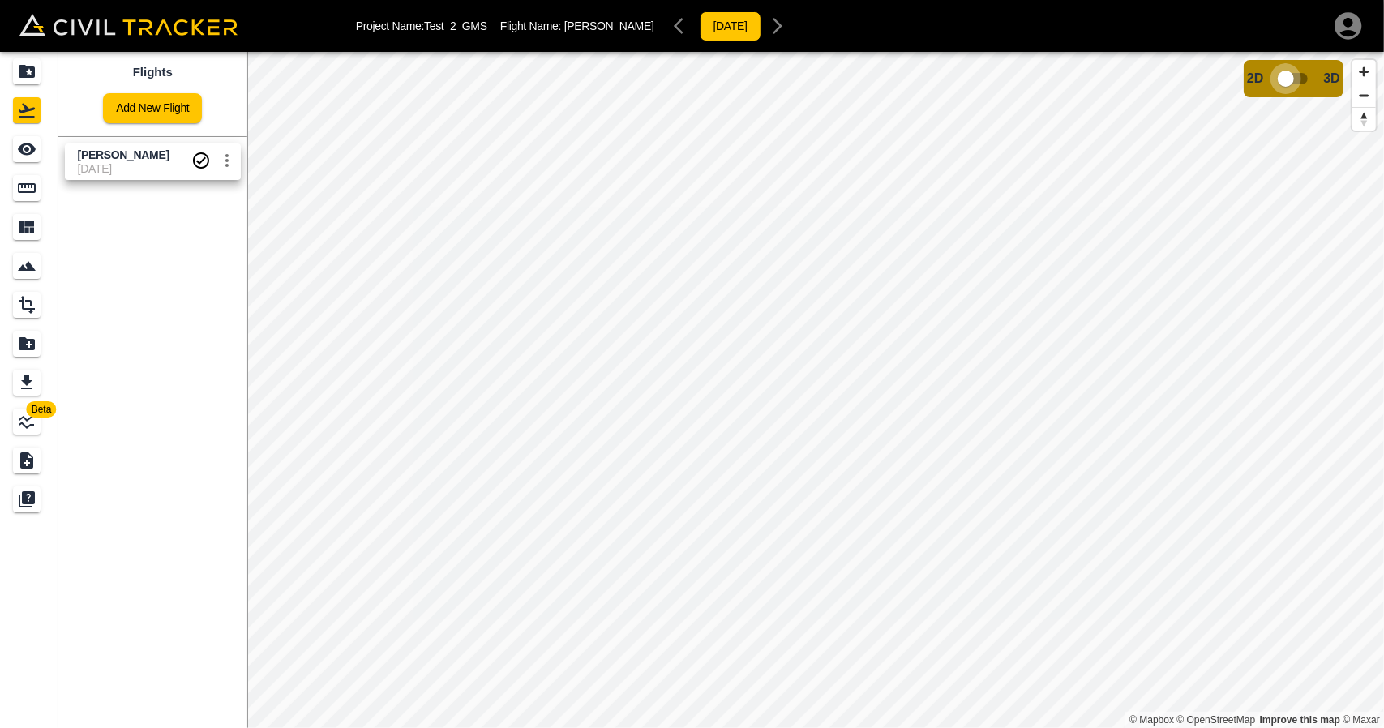
click at [1287, 90] on input "checkbox" at bounding box center [1285, 78] width 92 height 31
click at [1320, 69] on input "checkbox" at bounding box center [1334, 73] width 92 height 31
drag, startPoint x: 23, startPoint y: 60, endPoint x: 41, endPoint y: 8, distance: 54.9
click at [23, 61] on div "Projects" at bounding box center [27, 71] width 28 height 26
